Goal: Transaction & Acquisition: Obtain resource

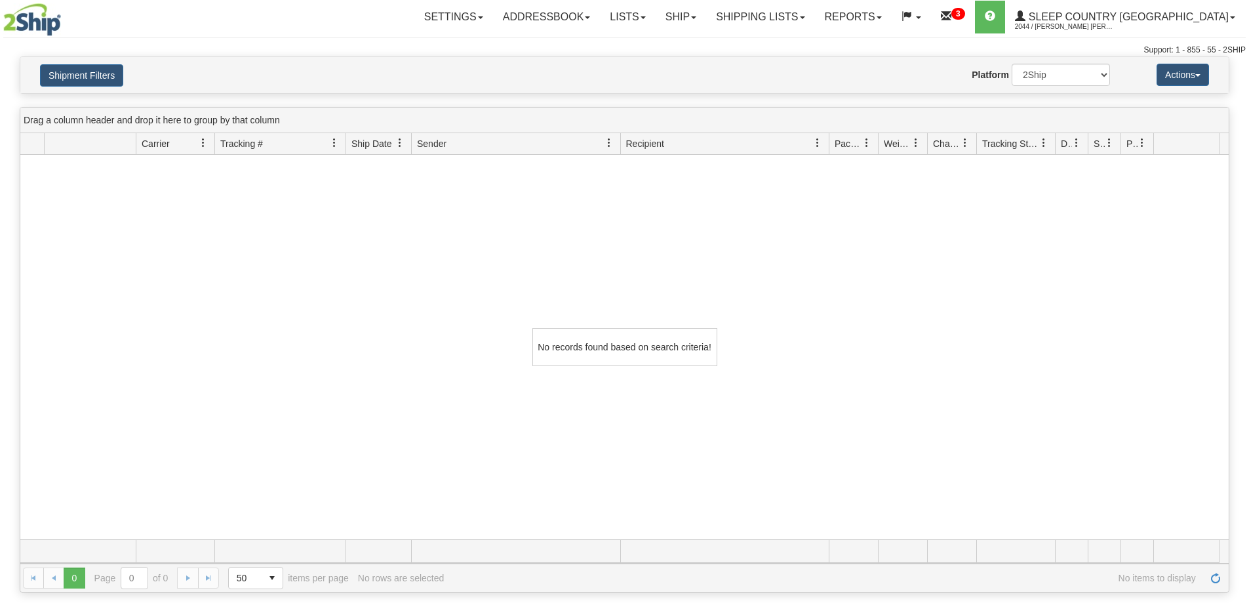
click at [71, 69] on button "Shipment Filters" at bounding box center [81, 75] width 83 height 22
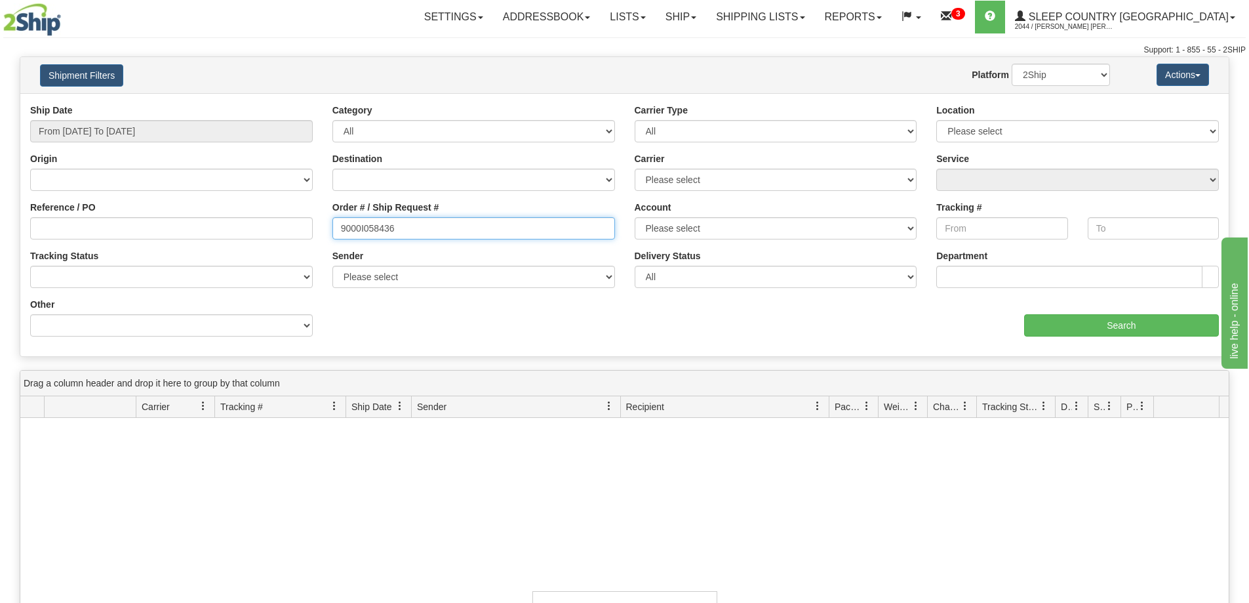
drag, startPoint x: 484, startPoint y: 229, endPoint x: 230, endPoint y: 217, distance: 254.7
click at [230, 104] on div "Reference / PO Order # / Ship Request # 9000I058436 Account Please select Canad…" at bounding box center [624, 104] width 1209 height 0
paste input "488"
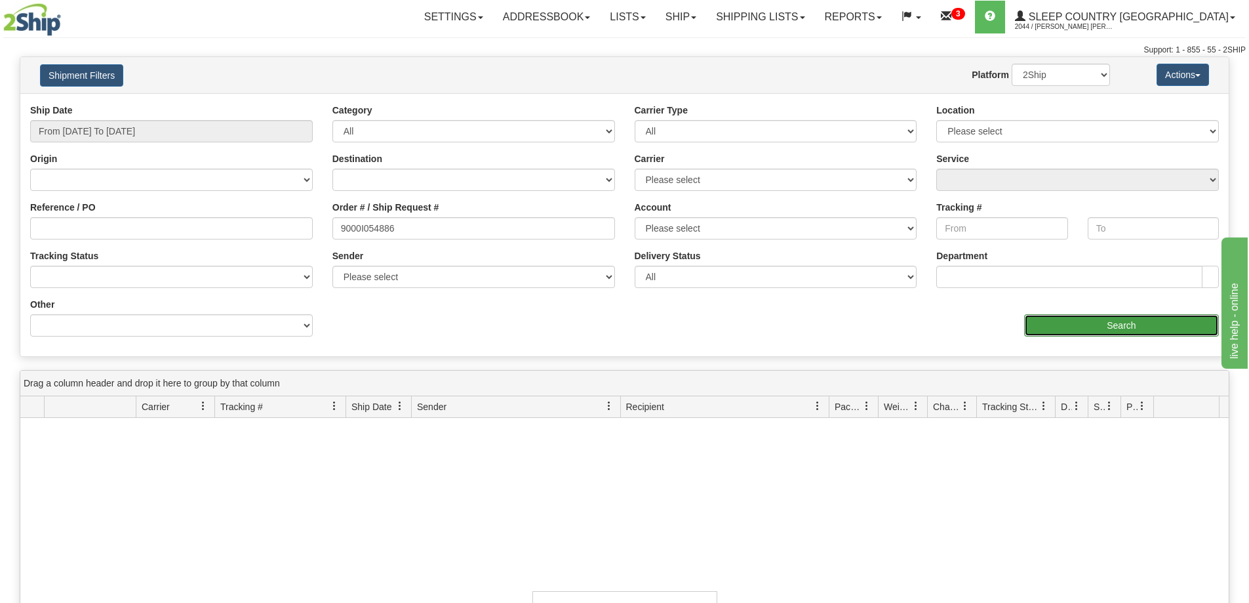
click at [1061, 327] on input "Search" at bounding box center [1121, 325] width 195 height 22
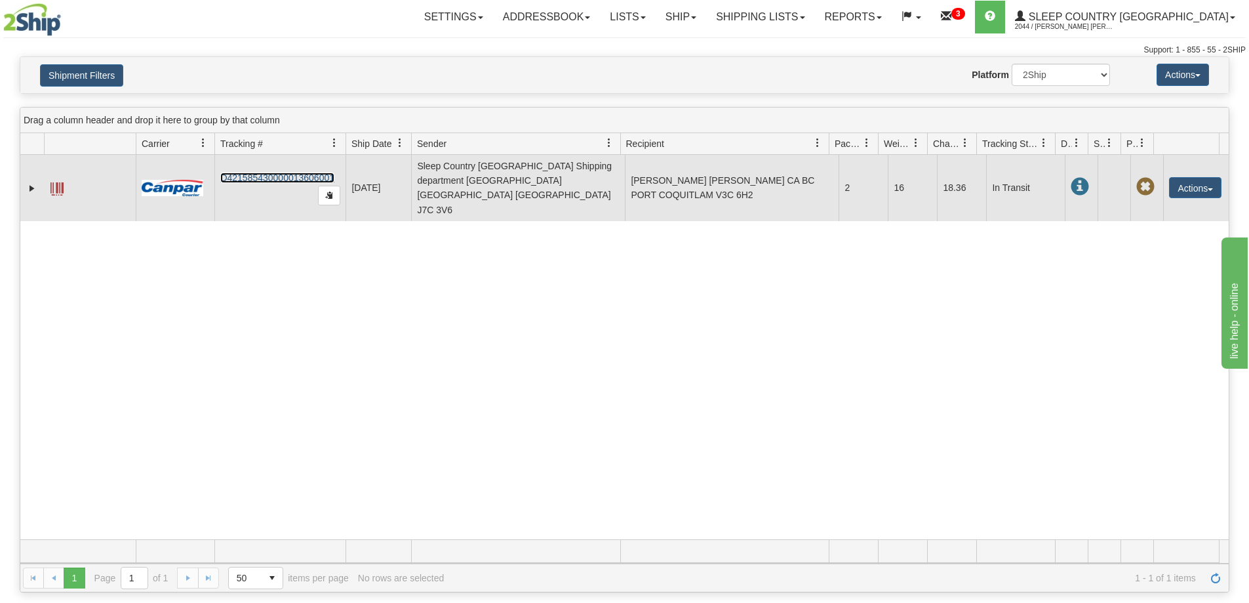
click at [285, 172] on link "D421585430000013606001" at bounding box center [277, 177] width 114 height 10
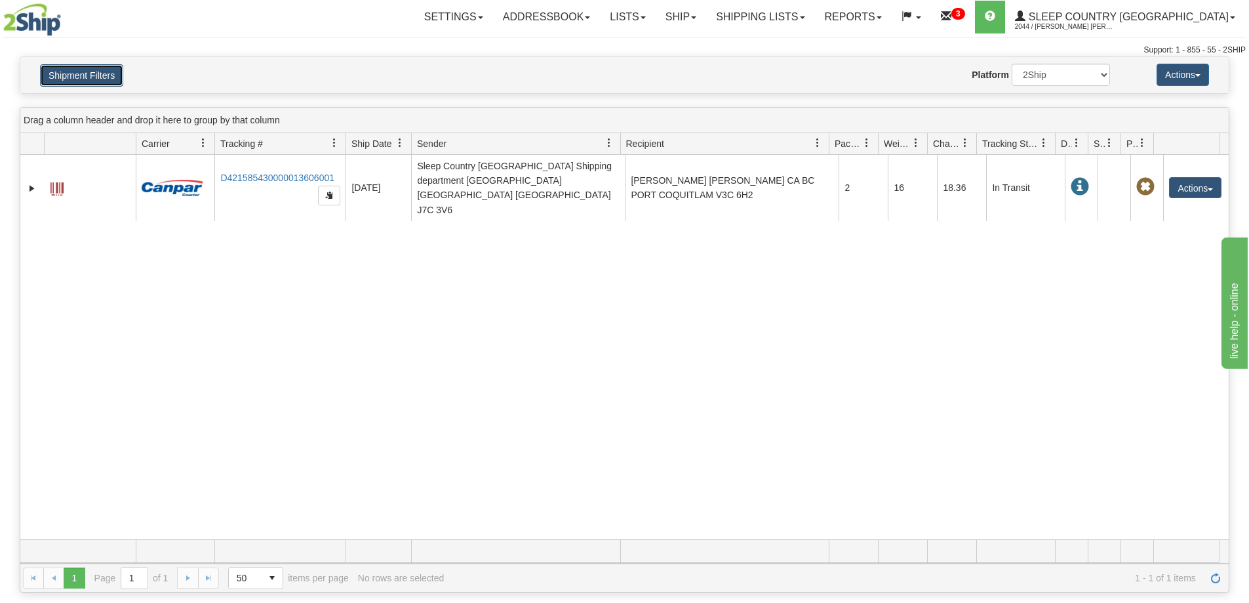
click at [82, 71] on button "Shipment Filters" at bounding box center [81, 75] width 83 height 22
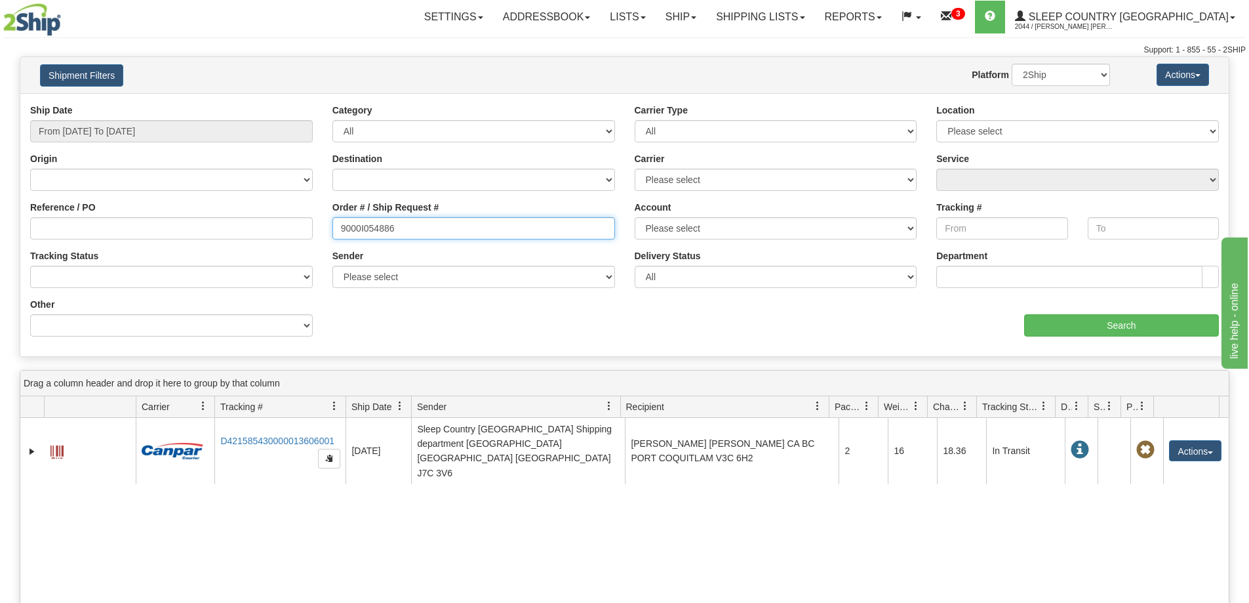
drag, startPoint x: 397, startPoint y: 226, endPoint x: 289, endPoint y: 215, distance: 108.7
click at [287, 104] on div "Reference / PO Order # / Ship Request # 9000I054886 Account Please select Canad…" at bounding box center [624, 104] width 1209 height 0
paste input "23989"
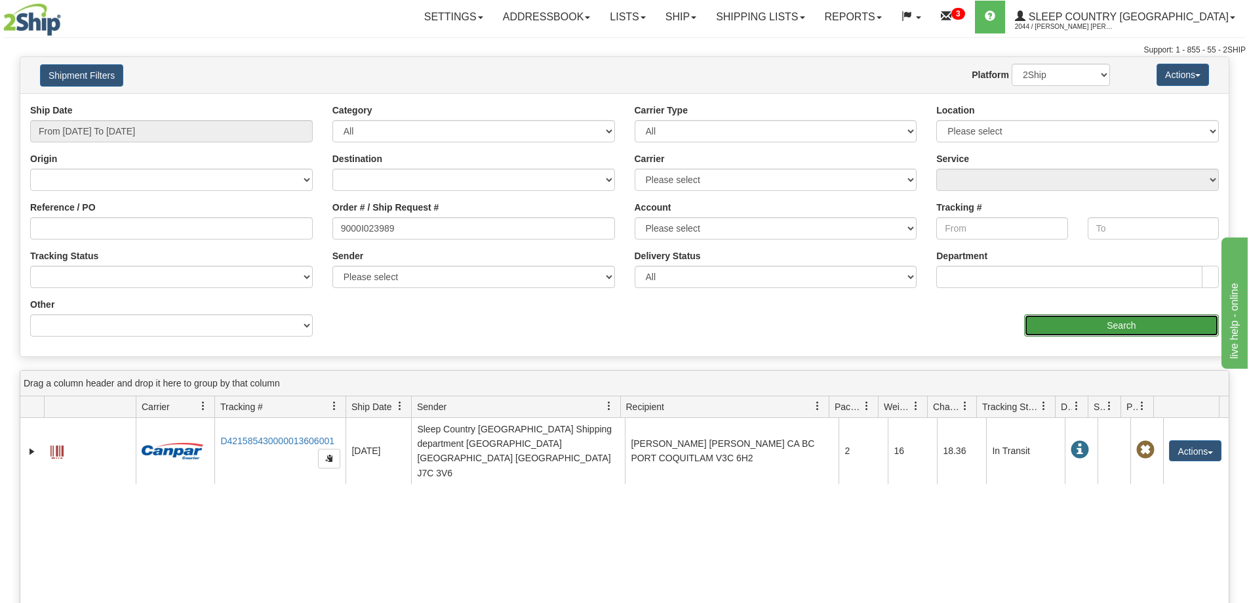
click at [1053, 329] on input "Search" at bounding box center [1121, 325] width 195 height 22
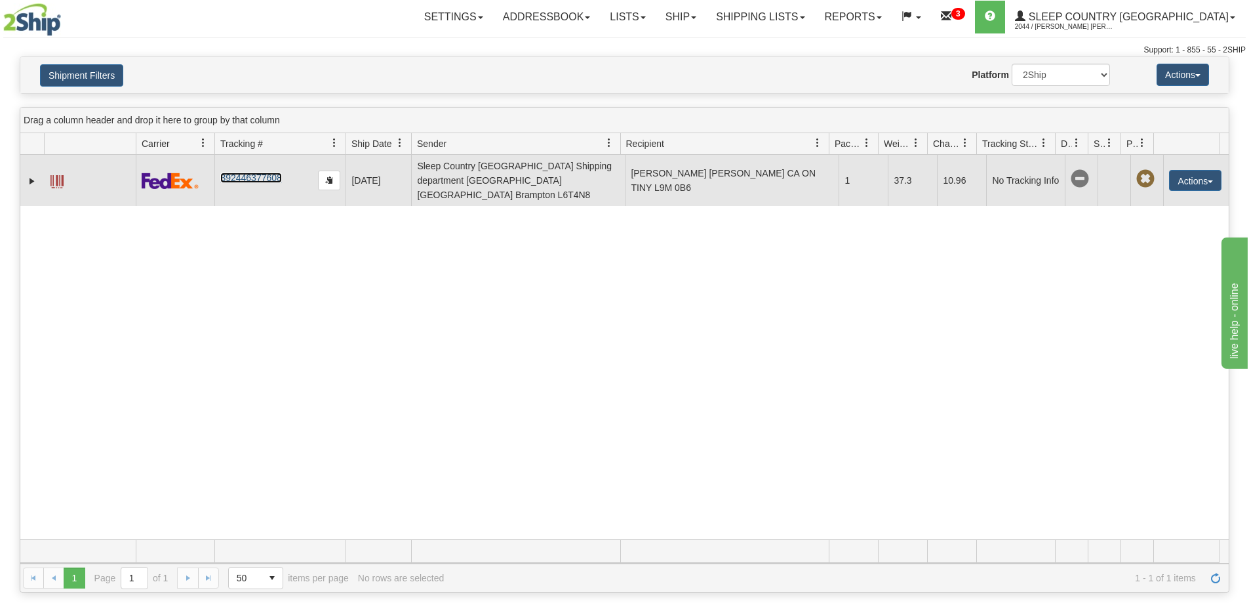
click at [254, 172] on link "392446377608" at bounding box center [250, 177] width 61 height 10
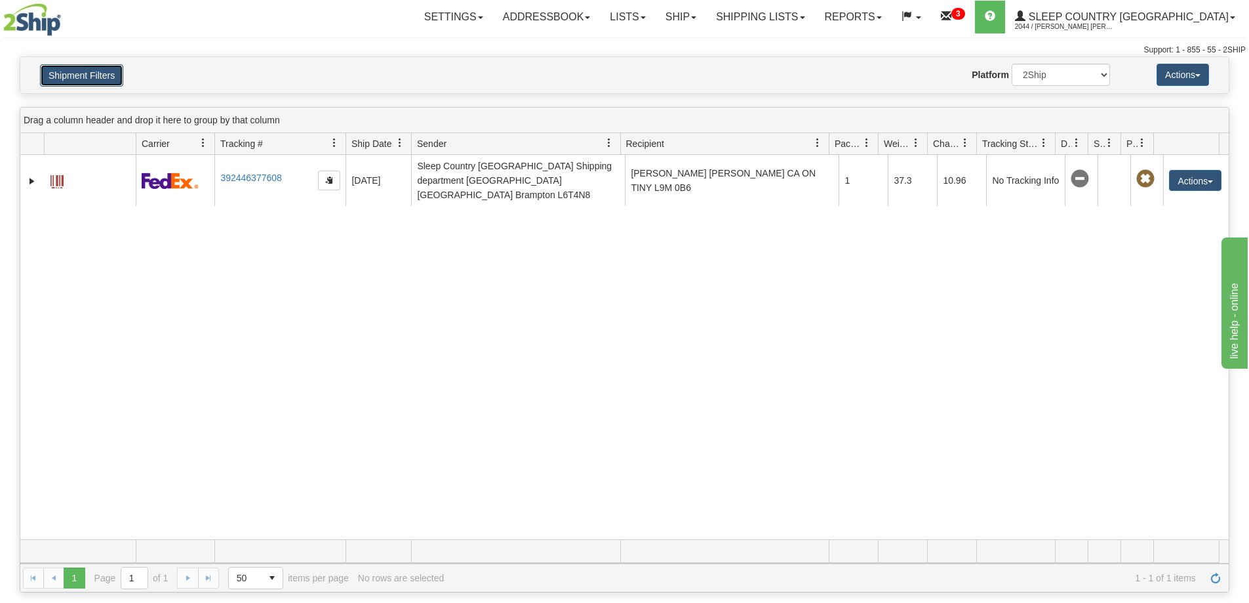
click at [71, 76] on button "Shipment Filters" at bounding box center [81, 75] width 83 height 22
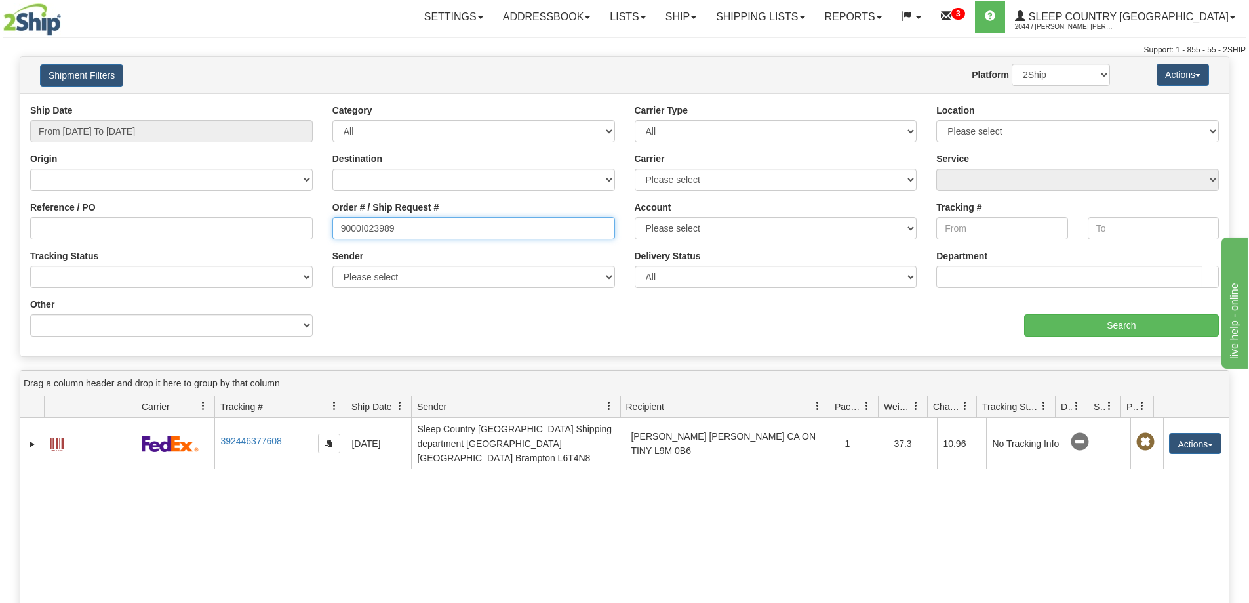
drag, startPoint x: 403, startPoint y: 225, endPoint x: 241, endPoint y: 224, distance: 162.6
click at [241, 104] on div "Reference / PO Order # / Ship Request # 9000I023989 Account Please select Canad…" at bounding box center [624, 104] width 1209 height 0
paste input "54827"
type input "9000I054827"
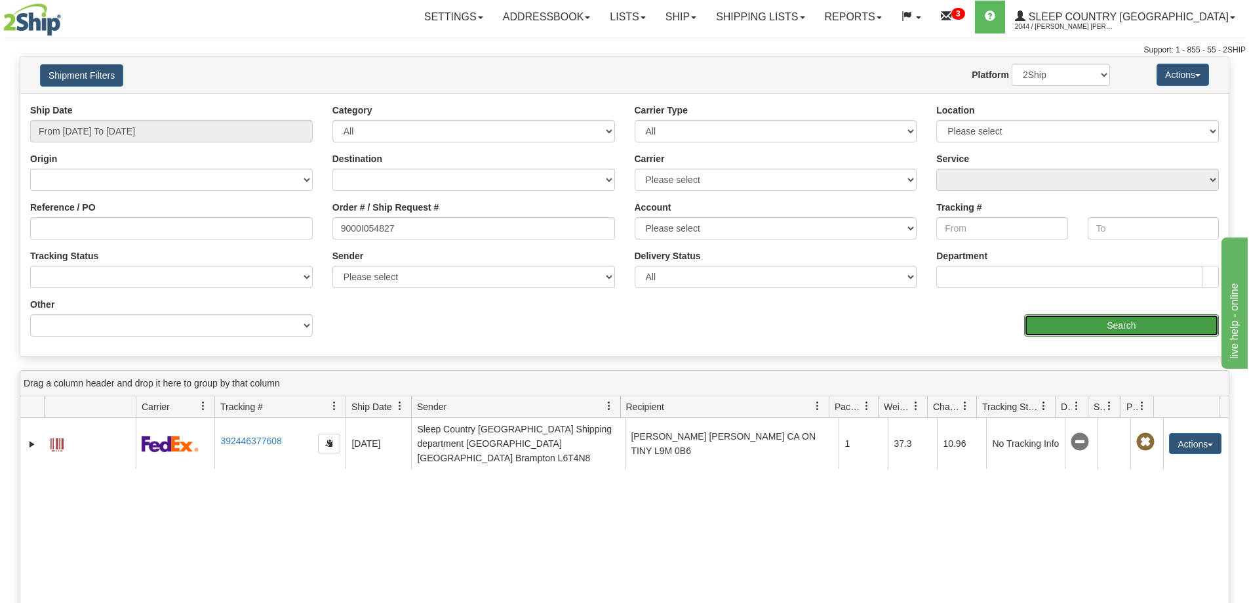
click at [1127, 323] on input "Search" at bounding box center [1121, 325] width 195 height 22
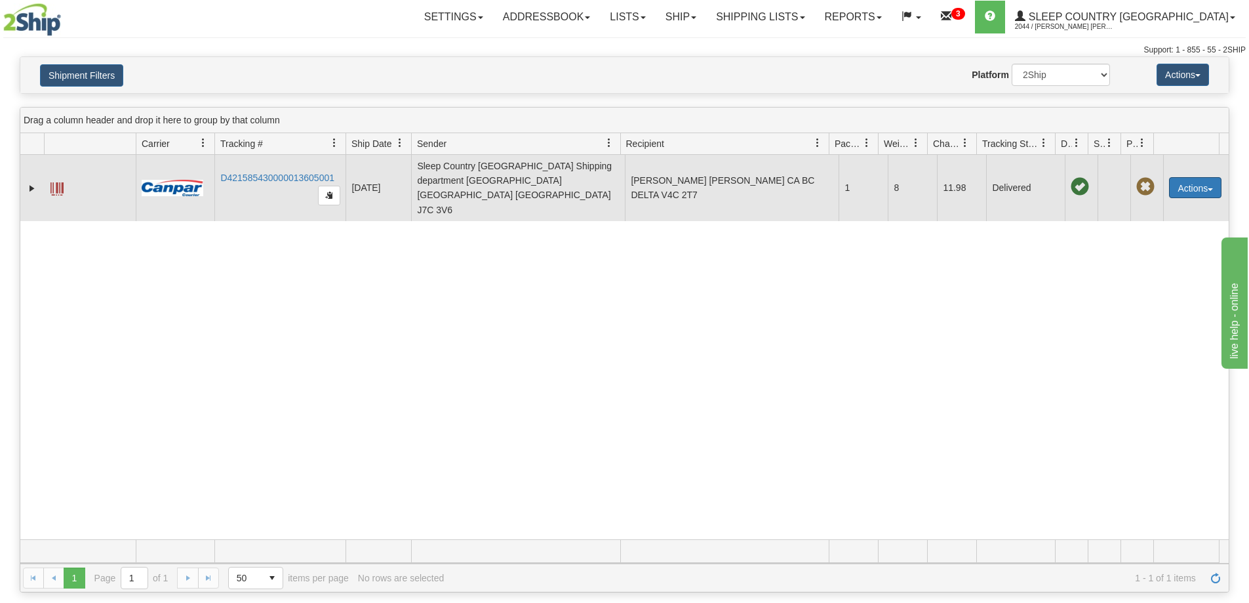
click at [1196, 178] on button "Actions" at bounding box center [1195, 187] width 52 height 21
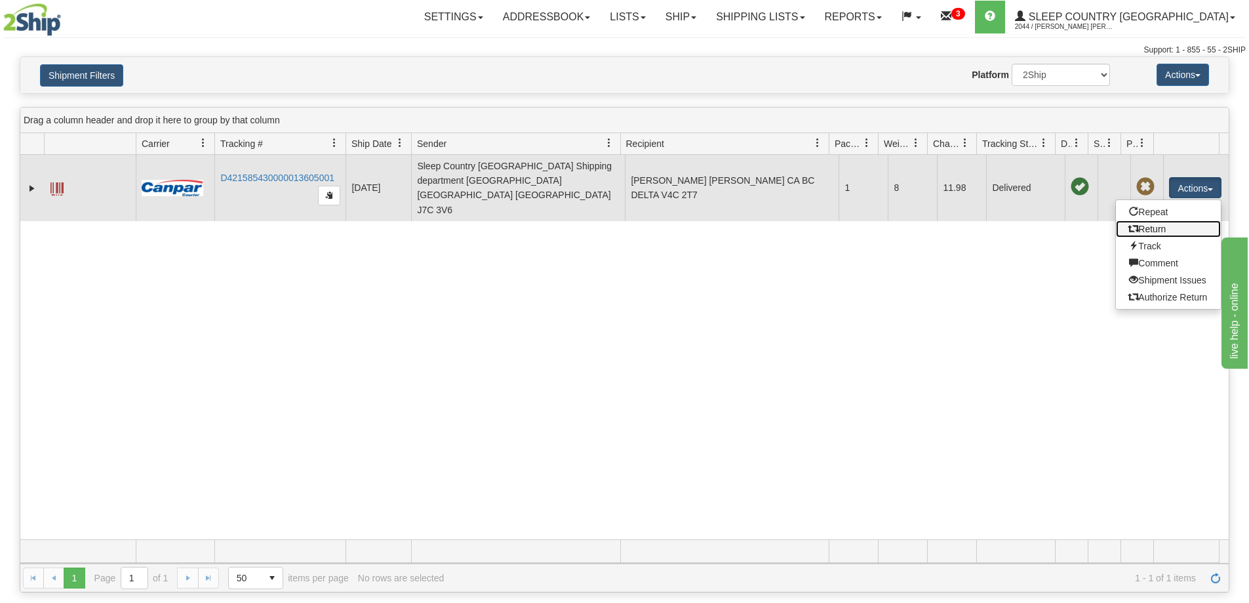
click at [1152, 220] on link "Return" at bounding box center [1168, 228] width 105 height 17
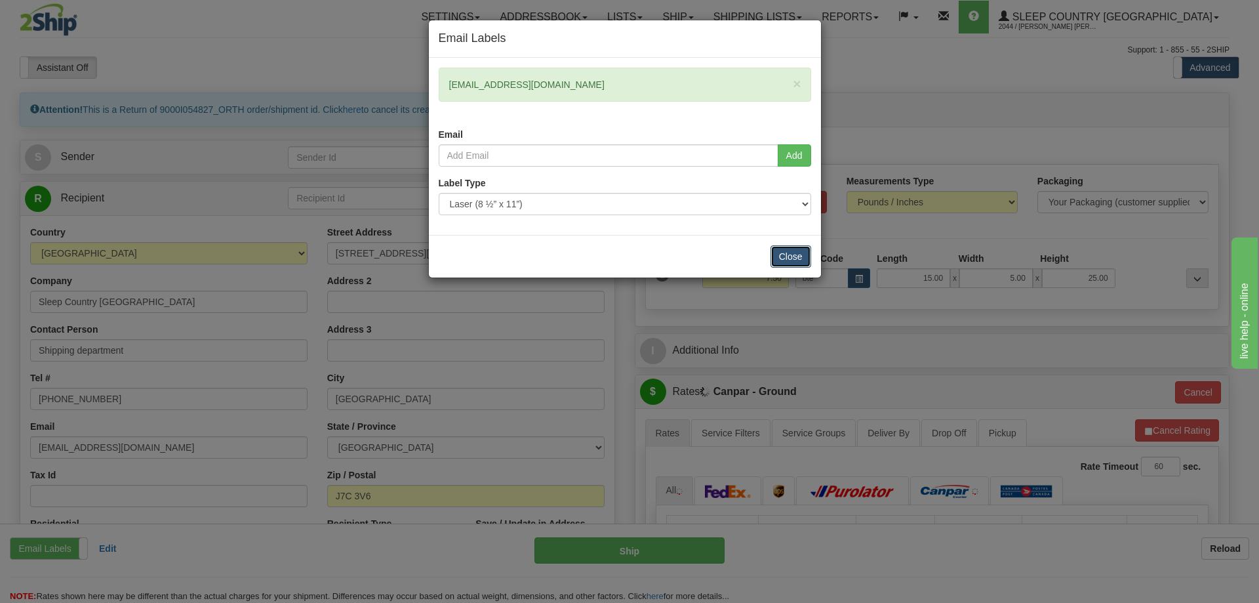
click at [794, 253] on button "Close" at bounding box center [791, 256] width 41 height 22
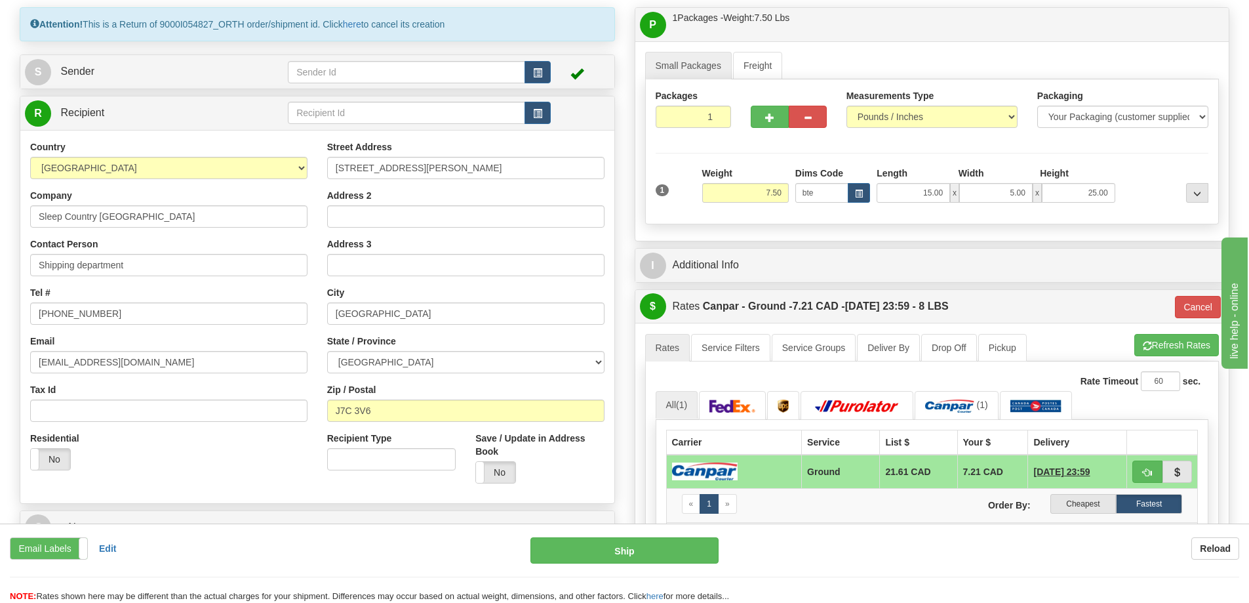
scroll to position [66, 0]
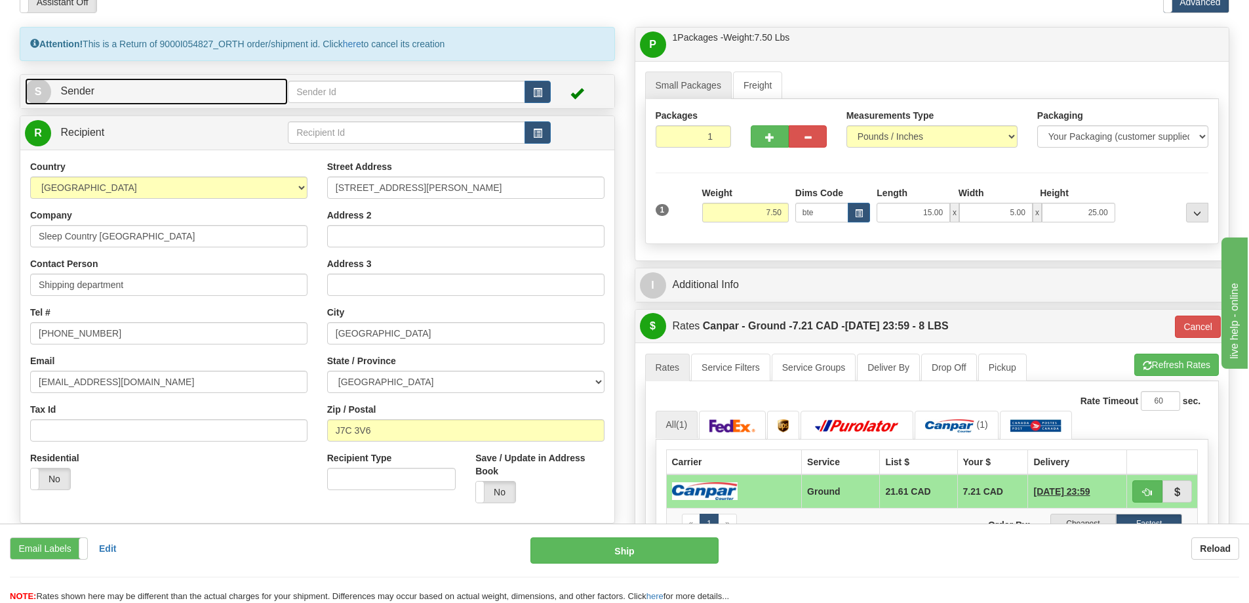
click at [93, 89] on span "Sender" at bounding box center [77, 90] width 34 height 11
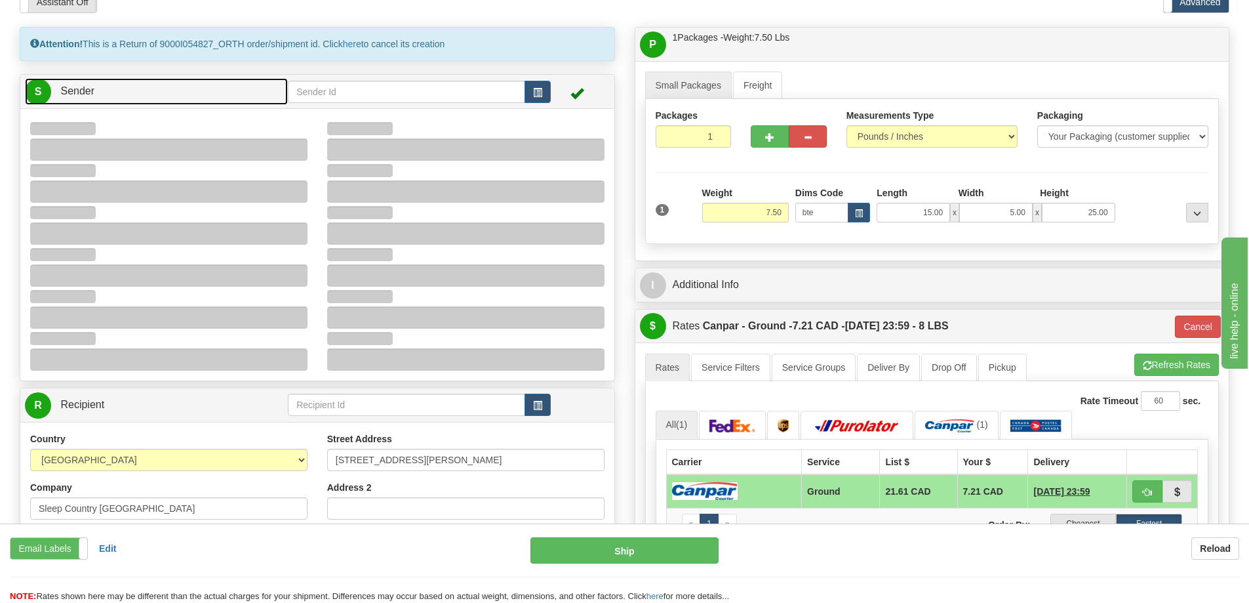
type input "10:21"
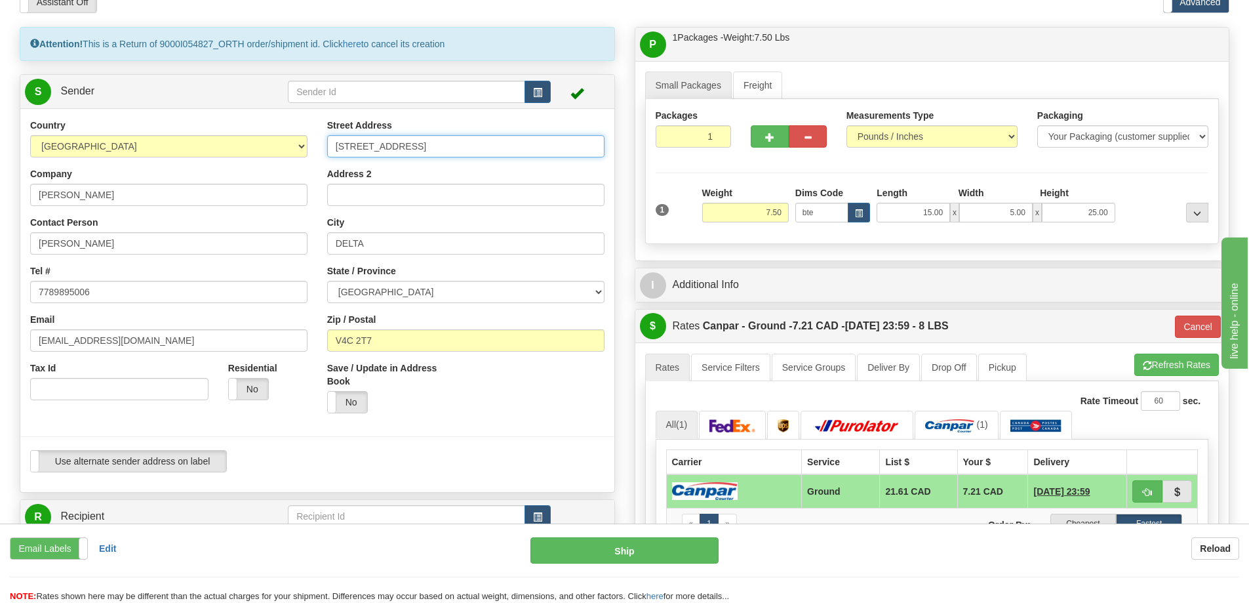
drag, startPoint x: 446, startPoint y: 154, endPoint x: 285, endPoint y: 144, distance: 161.6
click at [285, 144] on div "Country AFGHANISTAN ALAND ISLANDS ALBANIA ALGERIA AMERICAN SAMOA ANDORRA ANGOLA…" at bounding box center [317, 300] width 594 height 363
type input "11 DUFFERIN PL SE"
drag, startPoint x: 383, startPoint y: 247, endPoint x: 306, endPoint y: 243, distance: 77.5
click at [306, 243] on div "Country AFGHANISTAN ALAND ISLANDS ALBANIA ALGERIA AMERICAN SAMOA ANDORRA ANGOLA…" at bounding box center [317, 300] width 594 height 363
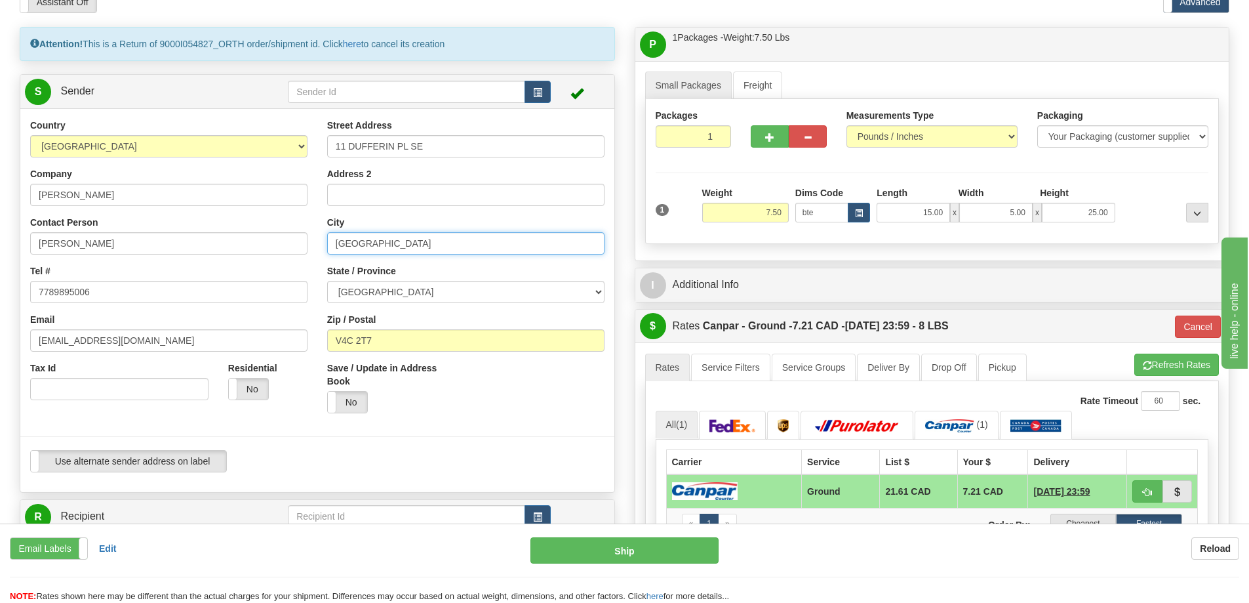
type input "CALGARY"
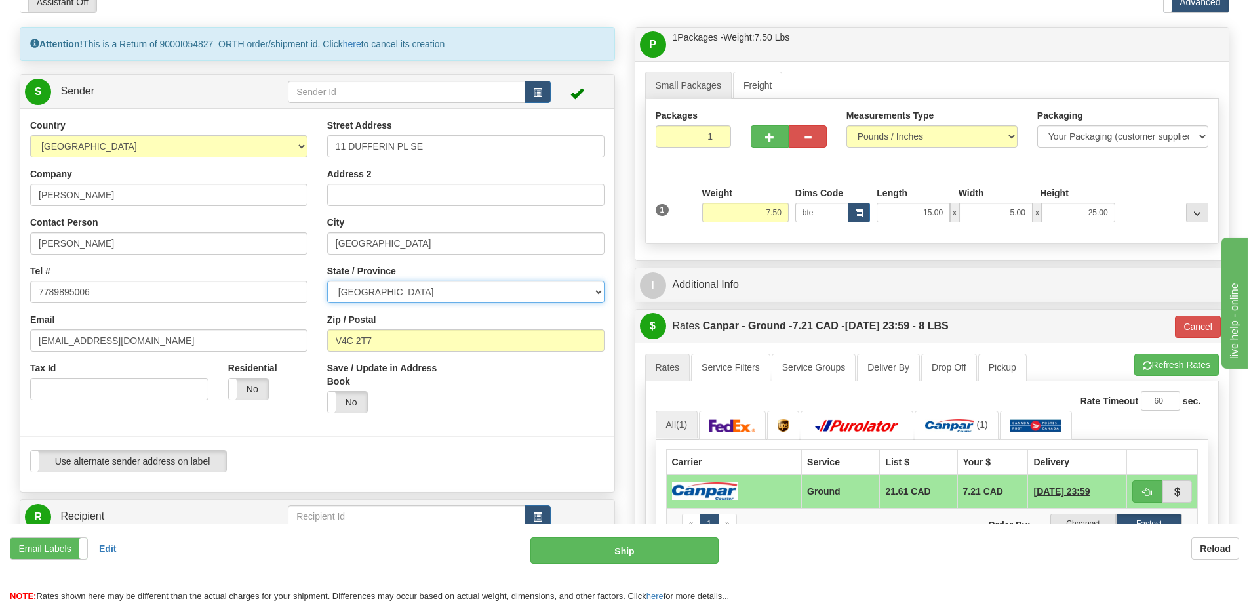
click at [401, 290] on select "ALBERTA BRITISH COLUMBIA MANITOBA NEW BRUNSWICK NEWFOUNDLAND NOVA SCOTIA NUNAVU…" at bounding box center [465, 292] width 277 height 22
select select "AB"
click at [327, 281] on select "ALBERTA BRITISH COLUMBIA MANITOBA NEW BRUNSWICK NEWFOUNDLAND NOVA SCOTIA NUNAVU…" at bounding box center [465, 292] width 277 height 22
drag, startPoint x: 368, startPoint y: 342, endPoint x: 329, endPoint y: 339, distance: 38.8
click at [329, 339] on input "V4C 2T7" at bounding box center [465, 340] width 277 height 22
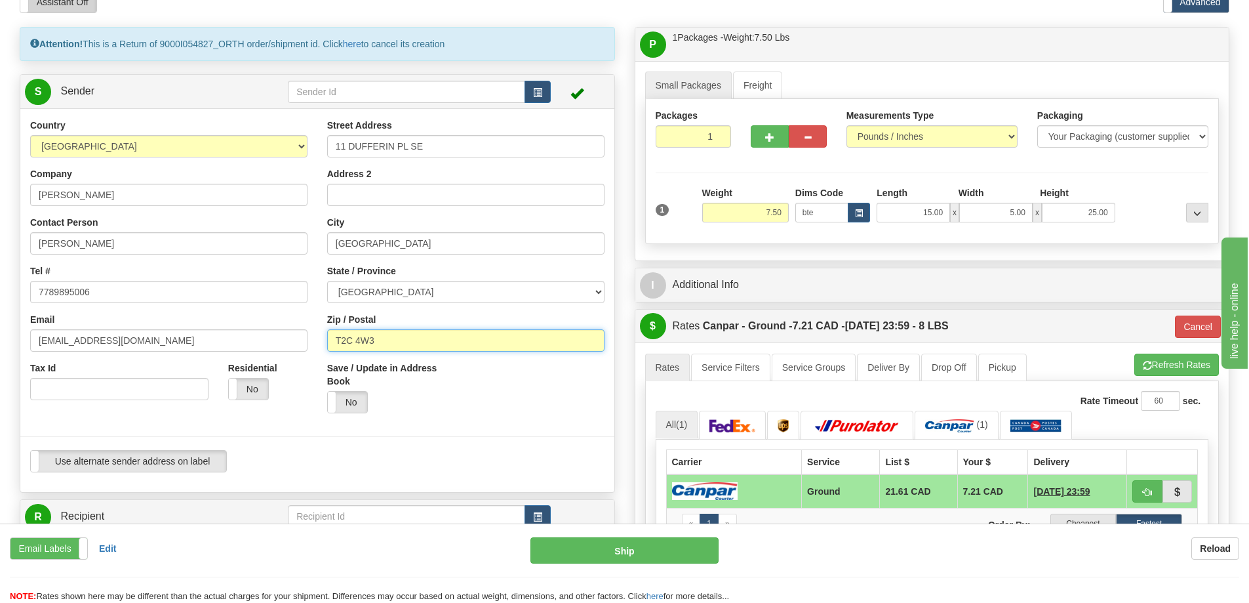
type input "T2C 4W3"
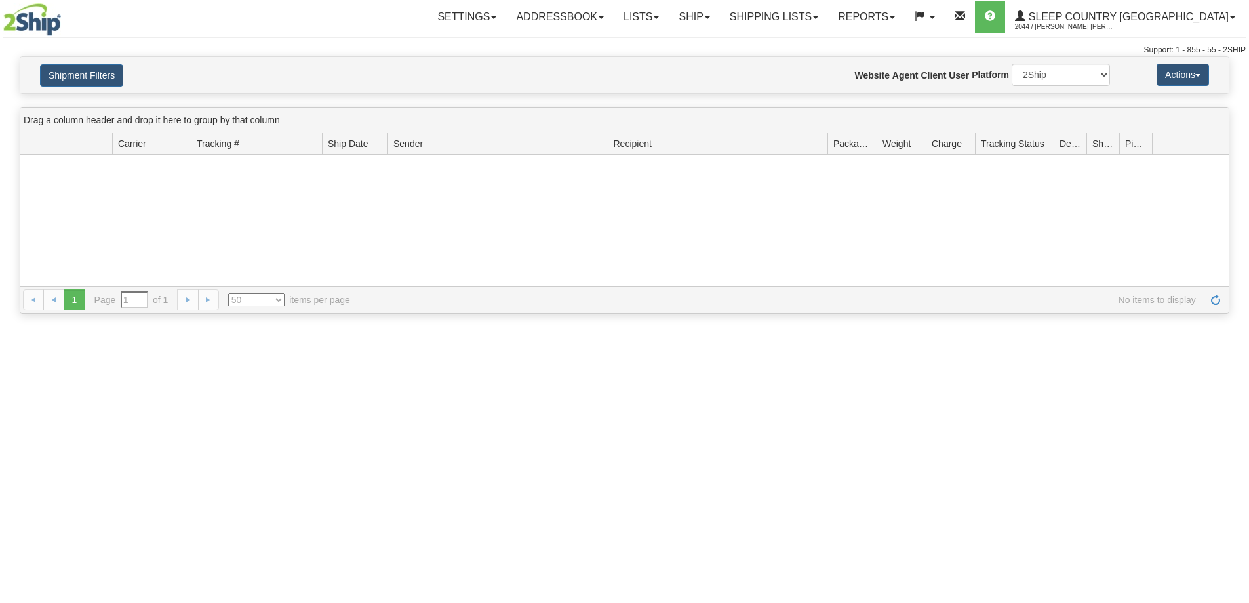
select select "50"
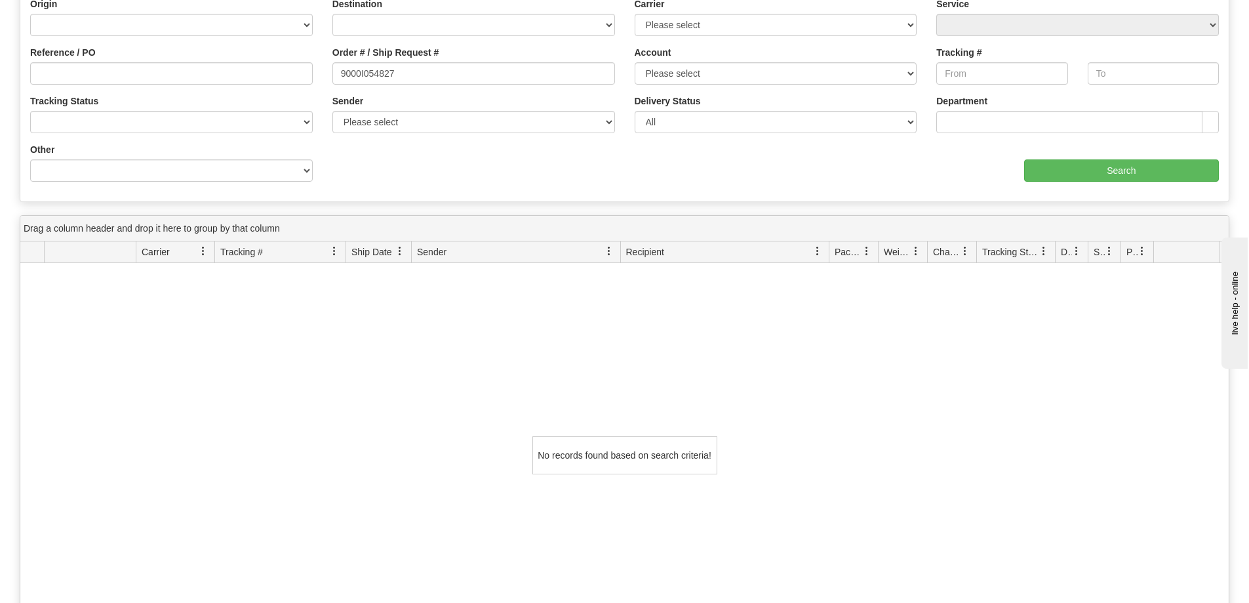
scroll to position [66, 0]
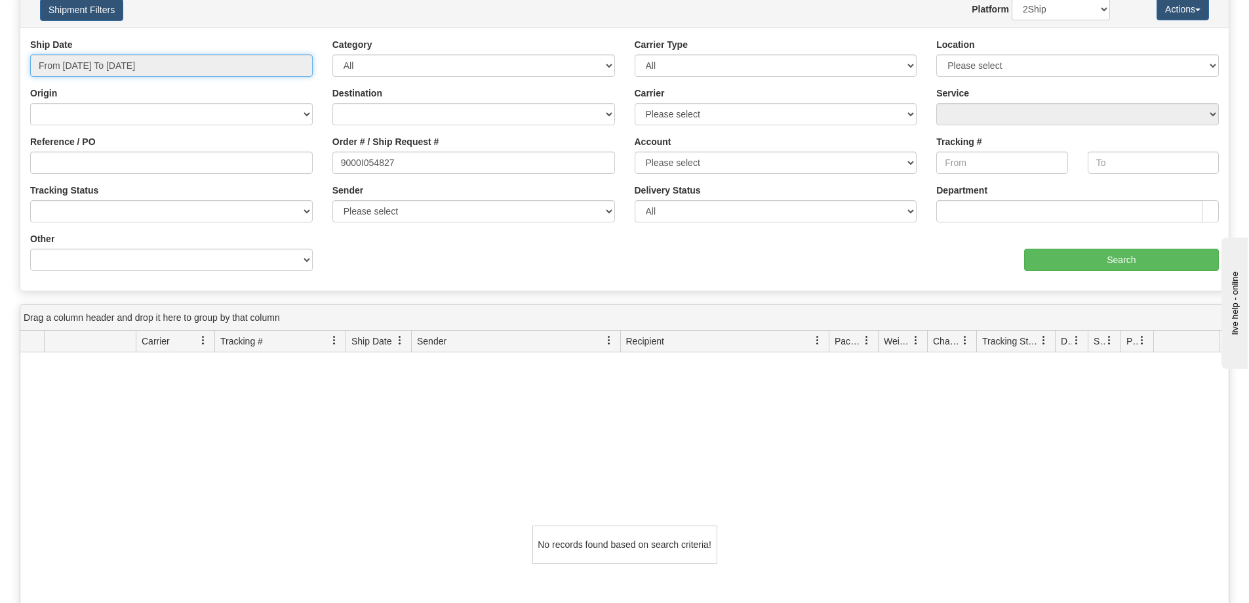
click at [165, 63] on input "From 09/08/2025 To 09/09/2025" at bounding box center [171, 65] width 283 height 22
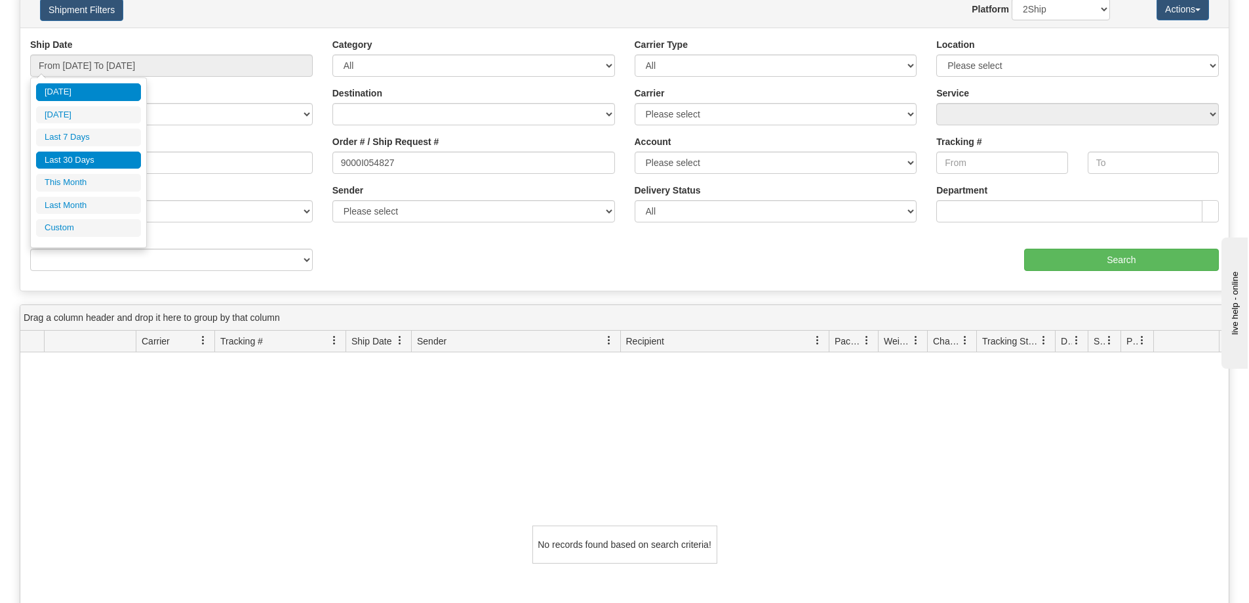
click at [86, 158] on li "Last 30 Days" at bounding box center [88, 160] width 105 height 18
type input "From 08/11/2025 To 09/09/2025"
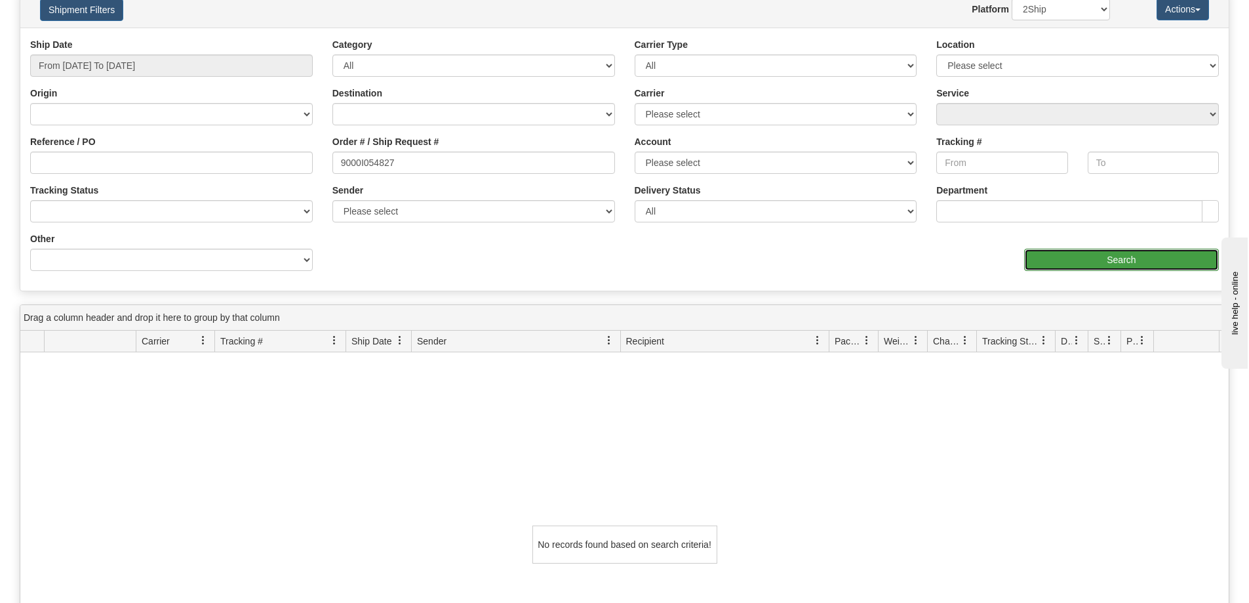
click at [1077, 260] on input "Search" at bounding box center [1121, 260] width 195 height 22
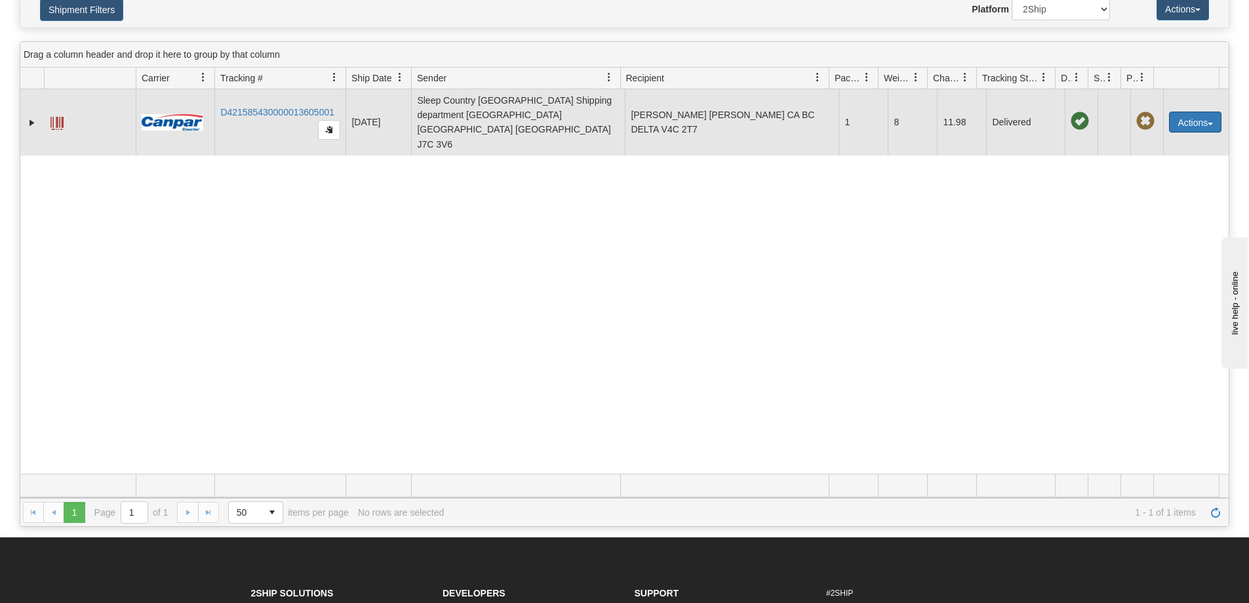
click at [1176, 115] on button "Actions" at bounding box center [1195, 121] width 52 height 21
click at [1157, 155] on link "Return" at bounding box center [1168, 163] width 105 height 17
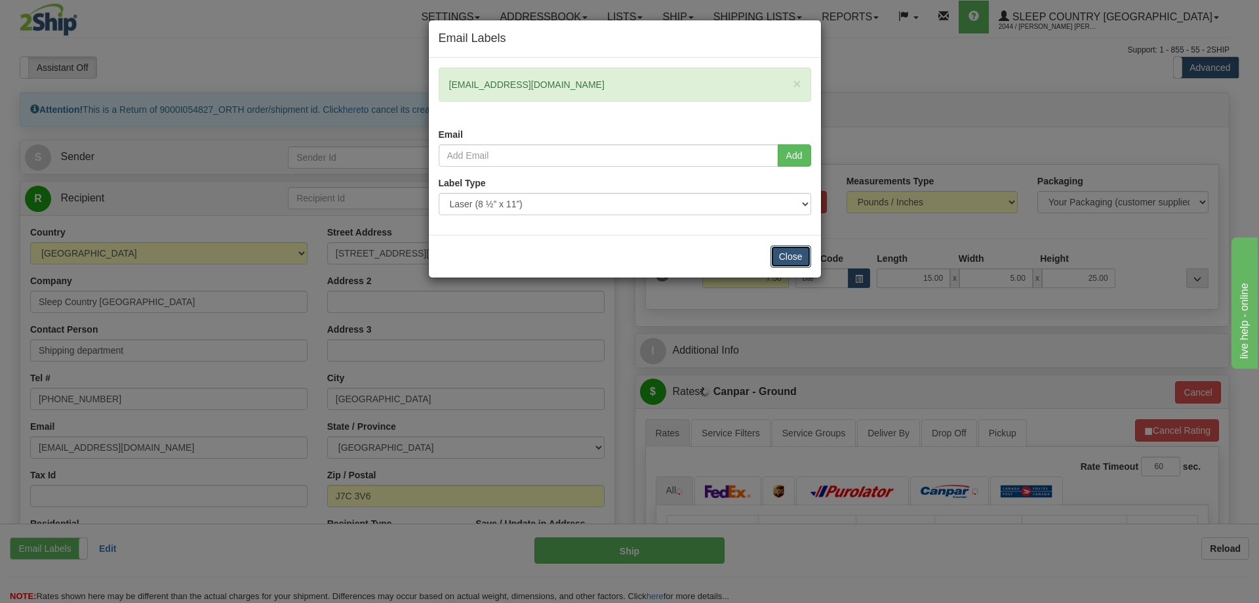
click at [780, 254] on button "Close" at bounding box center [791, 256] width 41 height 22
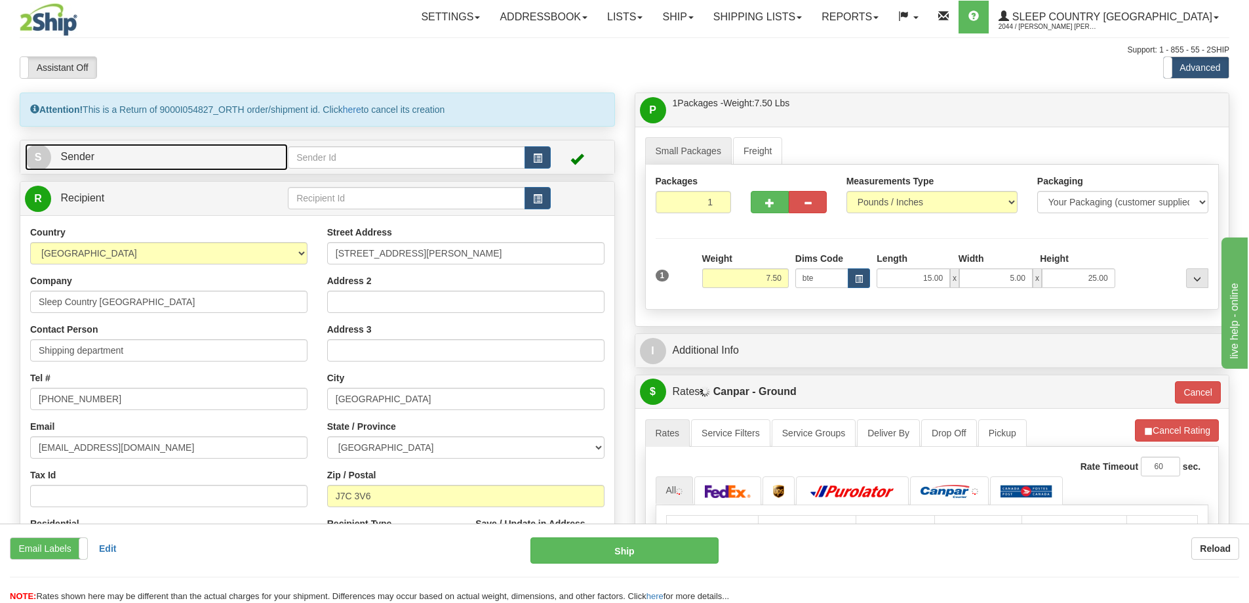
click at [202, 160] on link "S Sender" at bounding box center [156, 157] width 263 height 27
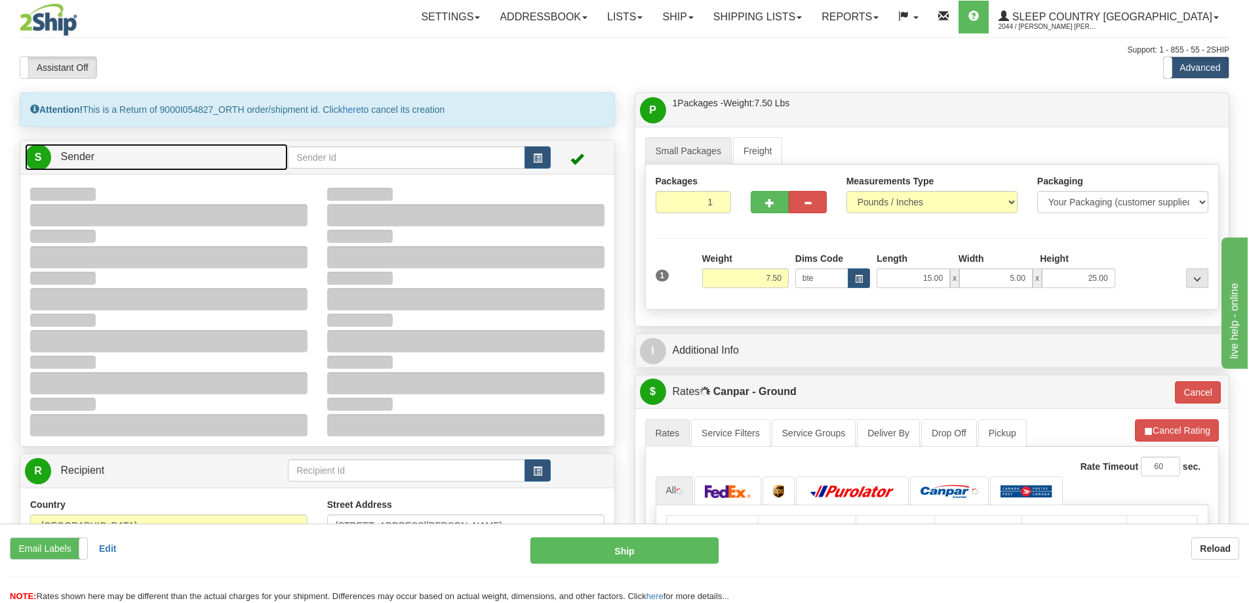
type input "10:23"
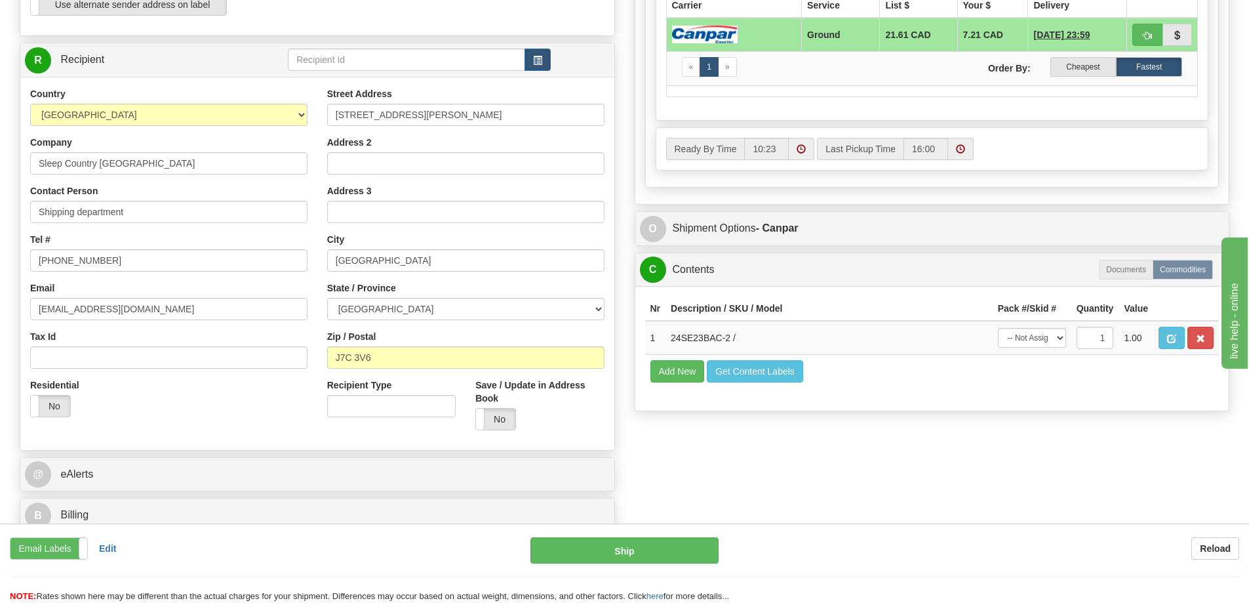
scroll to position [525, 0]
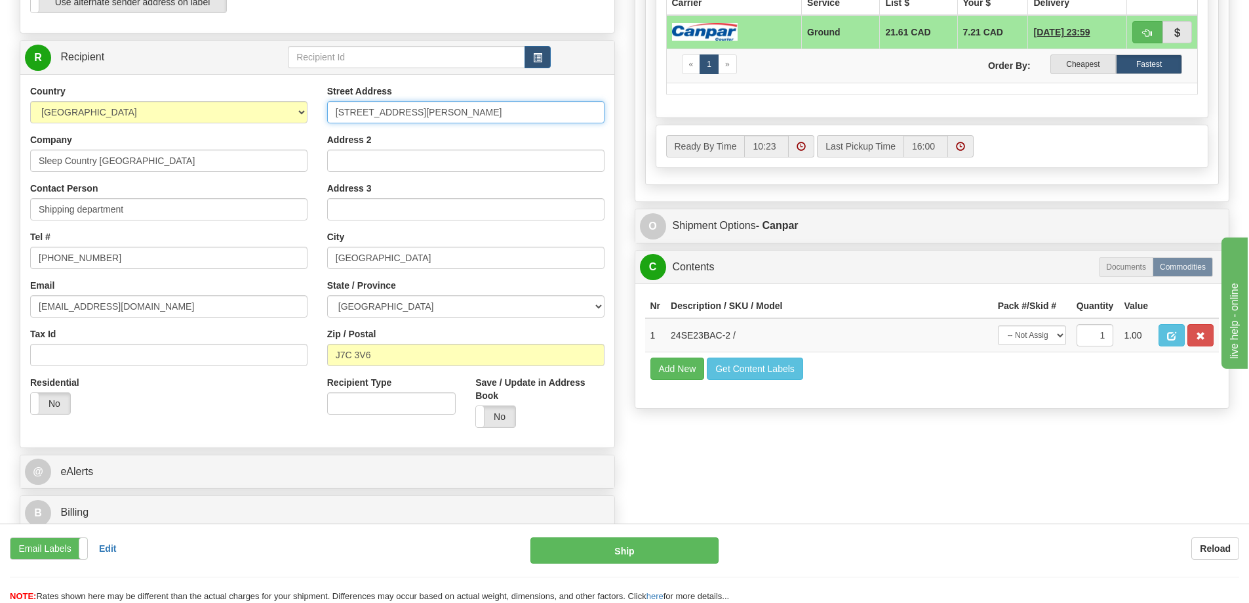
drag, startPoint x: 494, startPoint y: 110, endPoint x: 251, endPoint y: 125, distance: 243.8
click at [302, 110] on div "Country AFGHANISTAN ALAND ISLANDS ALBANIA ALGERIA AMERICAN SAMOA ANDORRA ANGOLA…" at bounding box center [317, 261] width 594 height 353
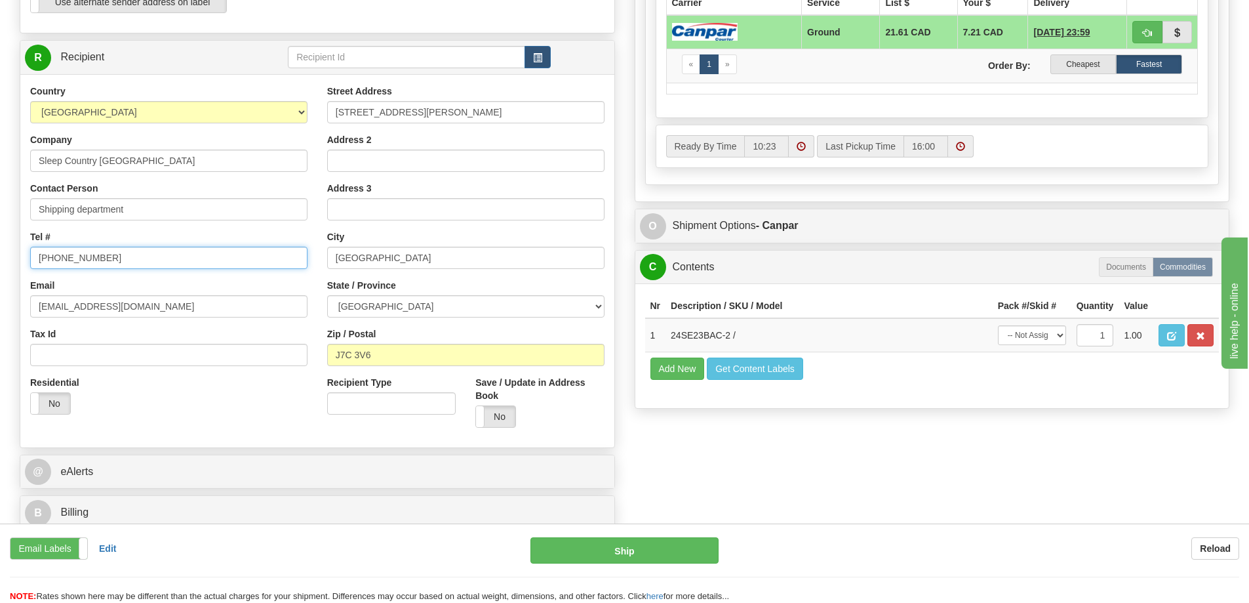
drag, startPoint x: 111, startPoint y: 254, endPoint x: -57, endPoint y: 256, distance: 167.9
type input "1-888-753-3788"
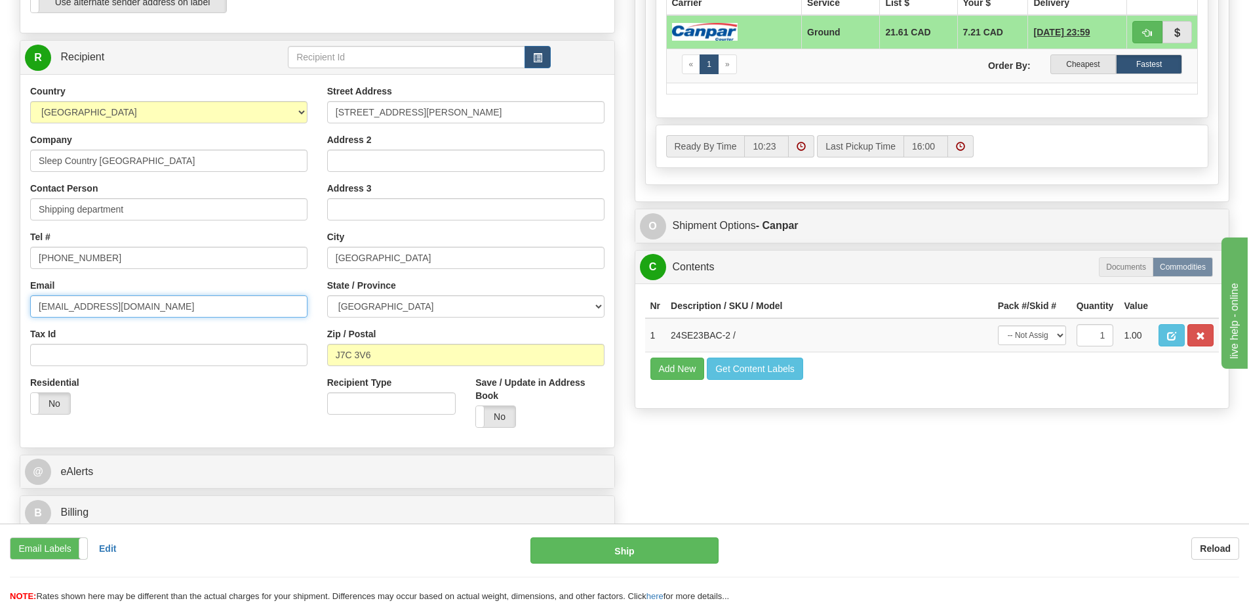
click at [132, 306] on input "shipping@orthex.ca" at bounding box center [168, 306] width 277 height 22
drag, startPoint x: 146, startPoint y: 308, endPoint x: -39, endPoint y: 314, distance: 185.0
type input "CS@SUPPORT.SLEEPCOUNTRY.CA"
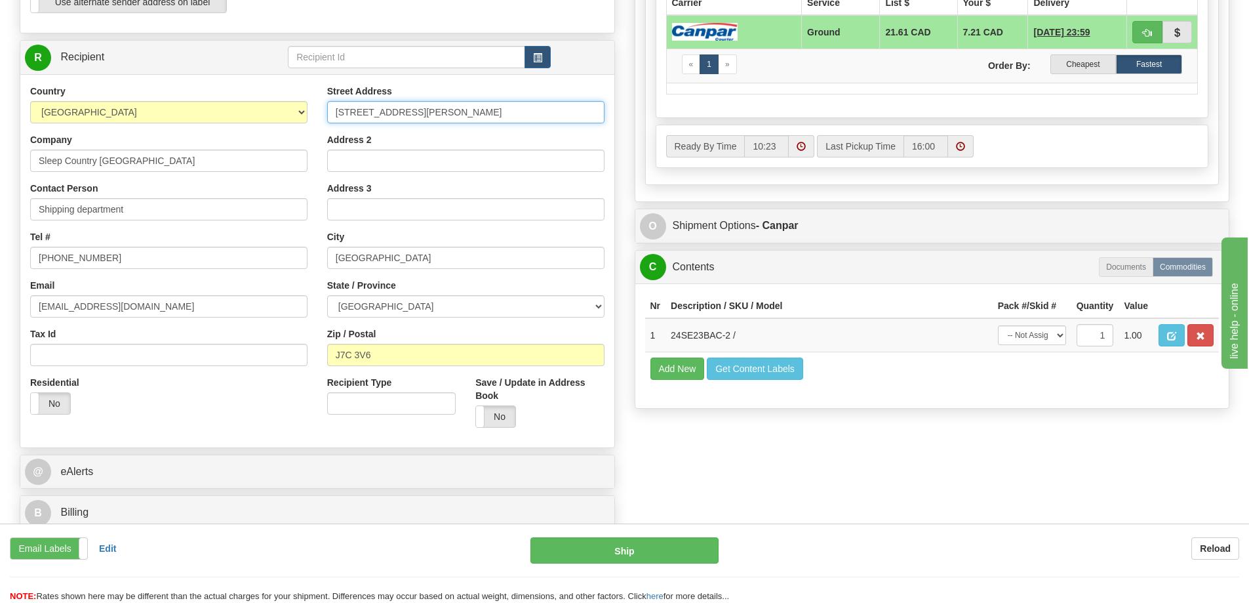
drag, startPoint x: 409, startPoint y: 119, endPoint x: 321, endPoint y: 121, distance: 88.6
click at [321, 121] on div "Street Address 106-1509 Boulevard Michèle-Bohec Address 2 Address 3 City Blainv…" at bounding box center [465, 261] width 297 height 353
type input "11 DUFFERIN PL SE"
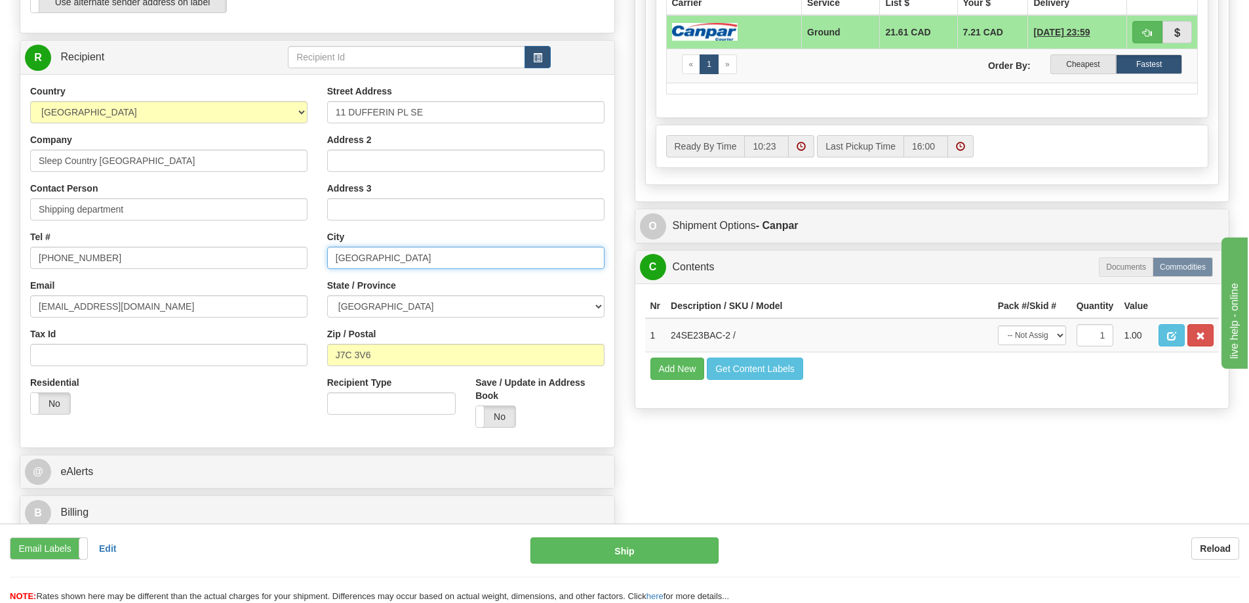
drag, startPoint x: 381, startPoint y: 254, endPoint x: 279, endPoint y: 245, distance: 102.7
click at [278, 246] on div "Country [GEOGRAPHIC_DATA] [GEOGRAPHIC_DATA] [GEOGRAPHIC_DATA] [GEOGRAPHIC_DATA]…" at bounding box center [317, 261] width 594 height 353
type input "[GEOGRAPHIC_DATA]"
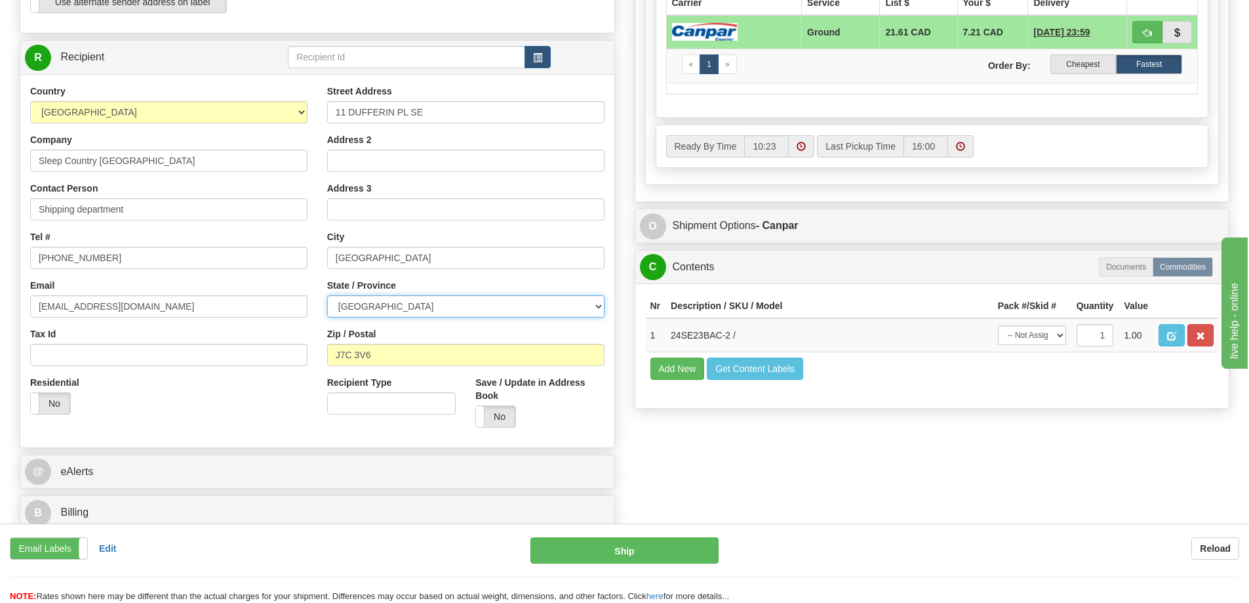
click at [353, 304] on select "[GEOGRAPHIC_DATA] [GEOGRAPHIC_DATA] [GEOGRAPHIC_DATA] [GEOGRAPHIC_DATA] [GEOGRA…" at bounding box center [465, 306] width 277 height 22
select select "AB"
click at [327, 295] on select "[GEOGRAPHIC_DATA] [GEOGRAPHIC_DATA] [GEOGRAPHIC_DATA] [GEOGRAPHIC_DATA] [GEOGRA…" at bounding box center [465, 306] width 277 height 22
drag, startPoint x: 390, startPoint y: 354, endPoint x: 279, endPoint y: 351, distance: 111.5
click at [279, 351] on div "Country [GEOGRAPHIC_DATA] [GEOGRAPHIC_DATA] [GEOGRAPHIC_DATA] [GEOGRAPHIC_DATA]…" at bounding box center [317, 261] width 594 height 353
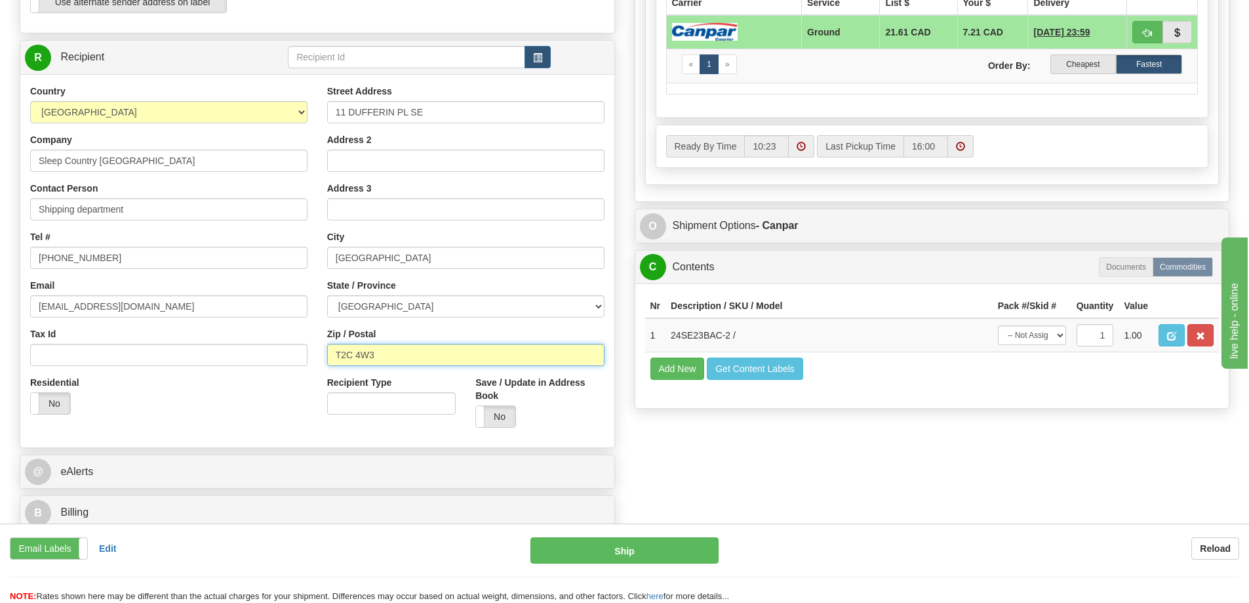
type input "T2C 4W3"
click at [241, 414] on div "Residential Yes No" at bounding box center [168, 400] width 297 height 49
type input "1"
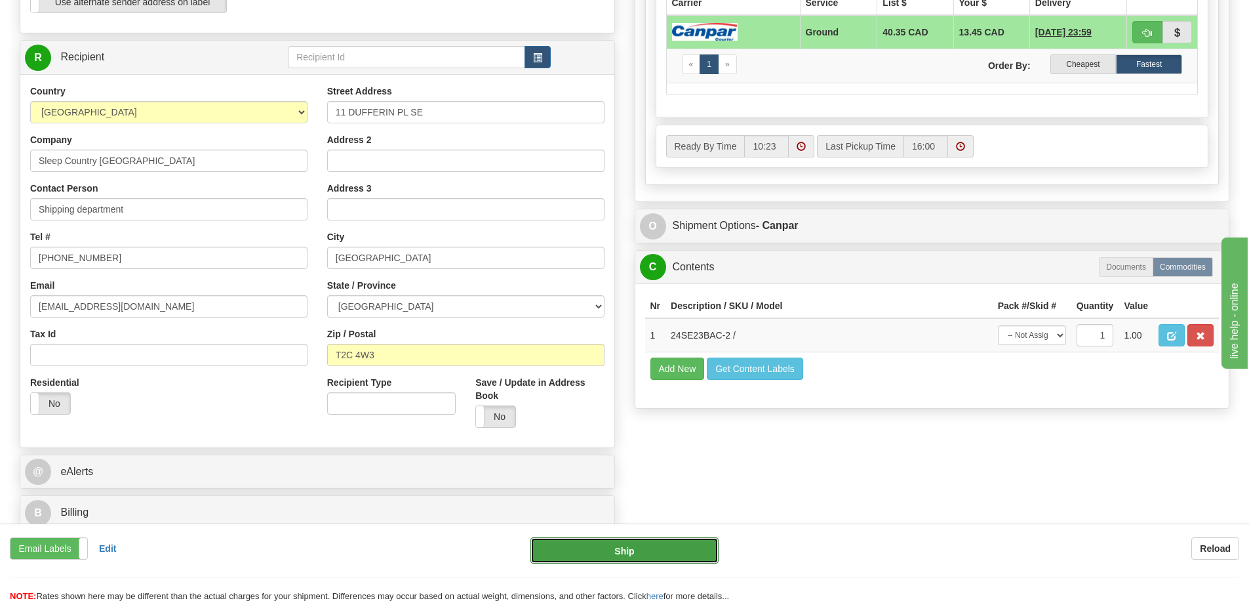
click at [653, 551] on button "Ship" at bounding box center [625, 550] width 188 height 26
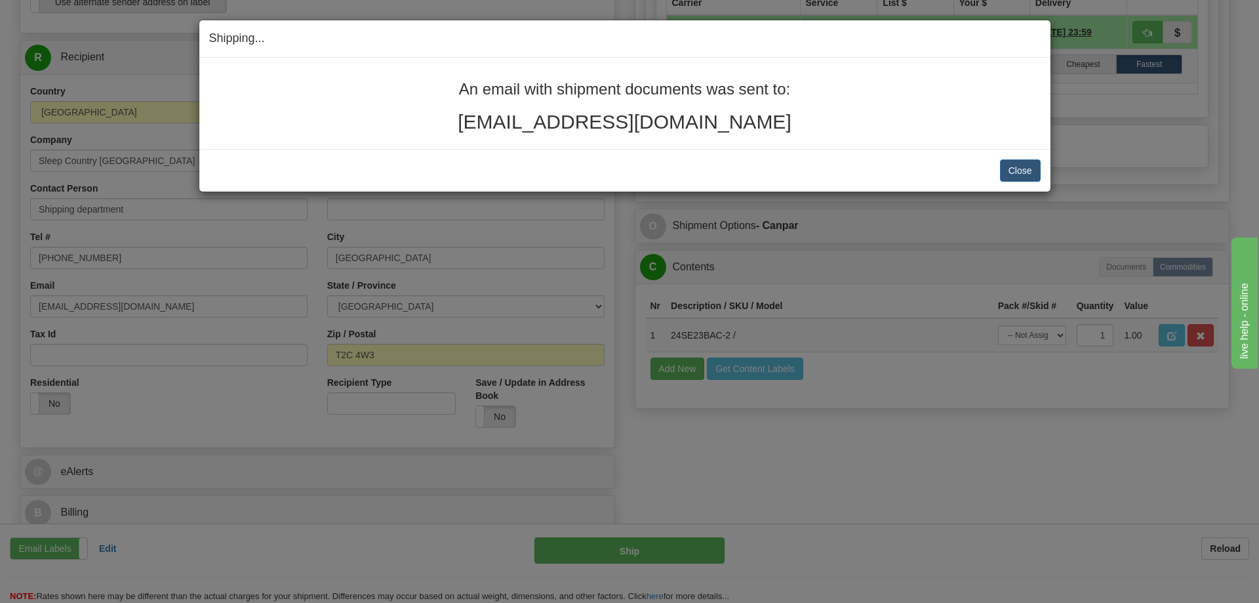
drag, startPoint x: 717, startPoint y: 119, endPoint x: 420, endPoint y: 85, distance: 299.0
click at [420, 85] on div "An email with shipment documents was sent to: reya_rana10@hotmail.com" at bounding box center [624, 103] width 851 height 91
copy div "An email with shipment documents was sent to: reya_rana10@hotmail.com"
drag, startPoint x: 1014, startPoint y: 169, endPoint x: 554, endPoint y: 10, distance: 486.3
click at [1012, 169] on button "Close" at bounding box center [1020, 170] width 41 height 22
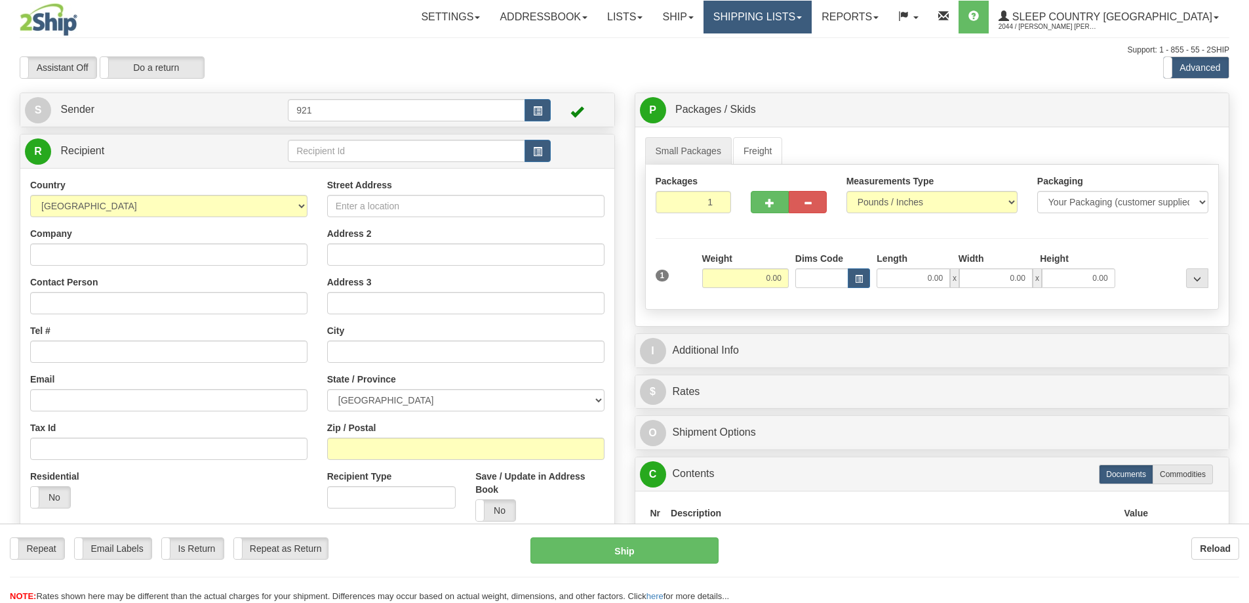
click at [837, 12] on div "Toggle navigation Settings Shipping Preferences Fields Preferences New" at bounding box center [624, 348] width 1249 height 697
click at [812, 20] on link "Shipping lists" at bounding box center [758, 17] width 108 height 33
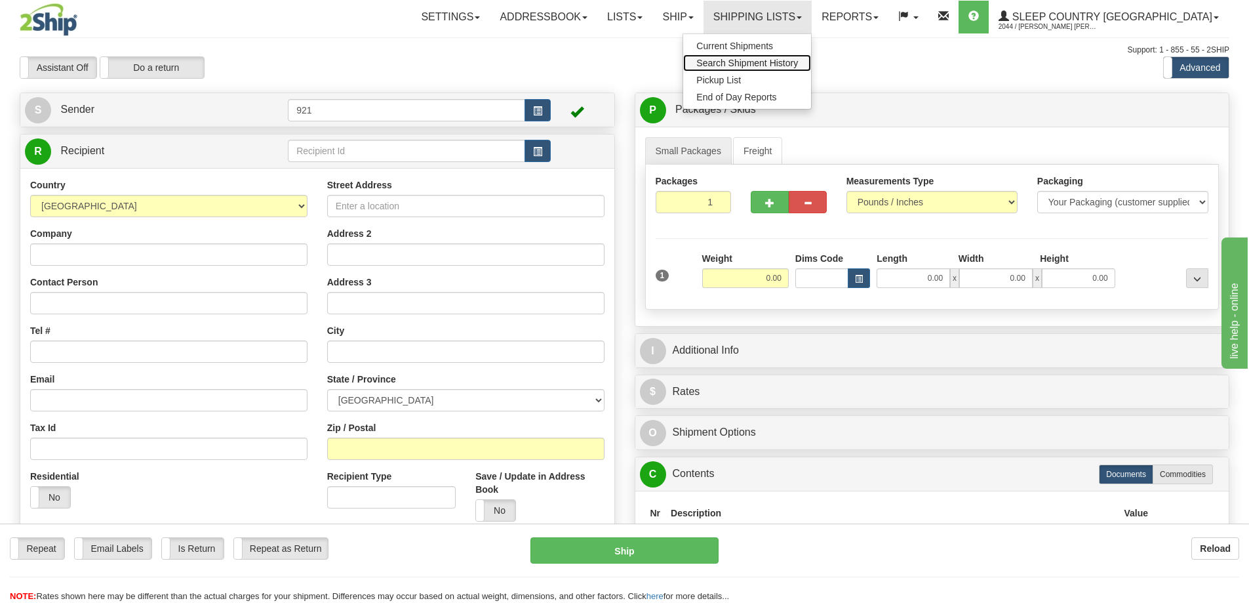
click at [798, 60] on span "Search Shipment History" at bounding box center [747, 63] width 102 height 10
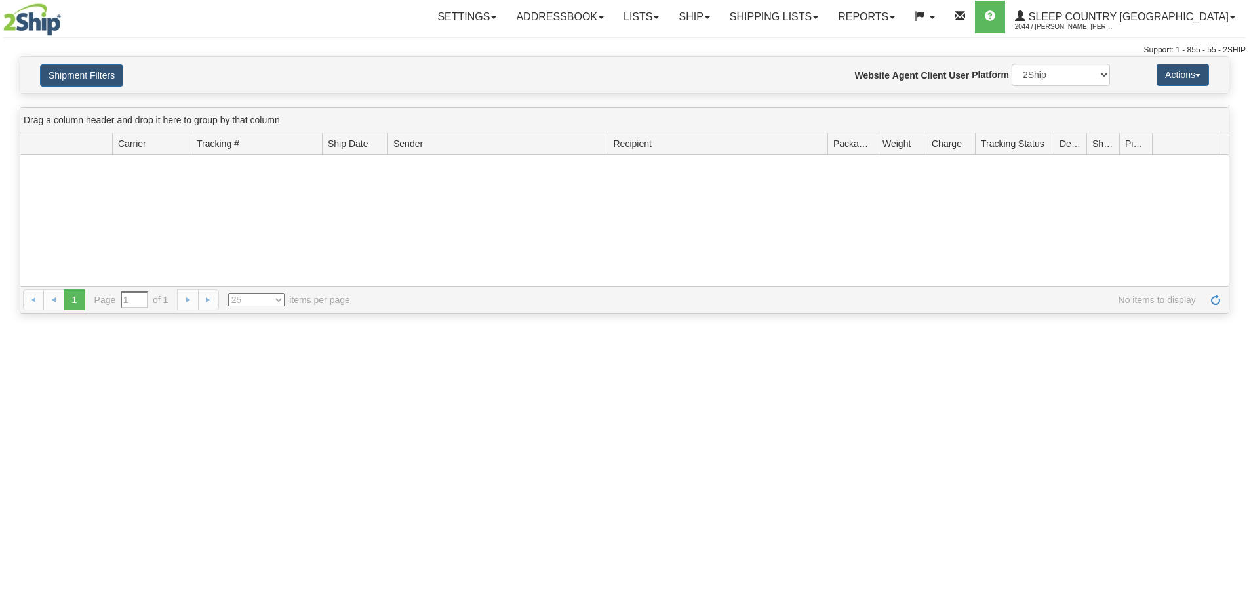
type input "From [DATE] To [DATE]"
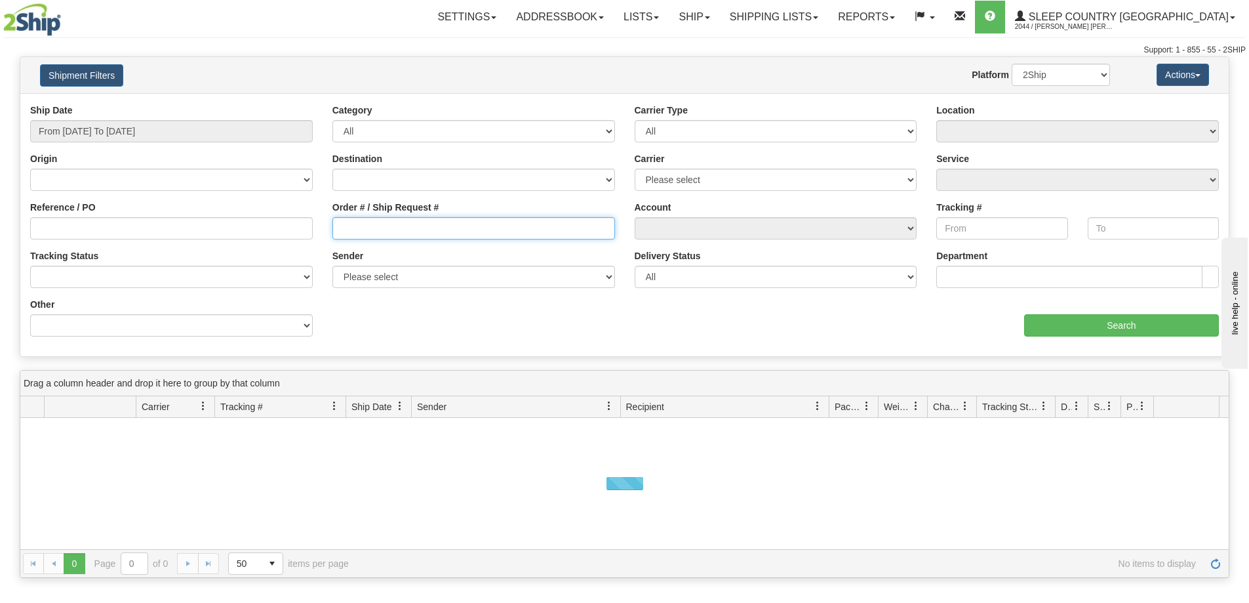
click at [454, 227] on input "Order # / Ship Request #" at bounding box center [473, 228] width 283 height 22
paste input "9000I054799"
type input "9000I054799"
click at [130, 141] on input "From 09/08/2025 To 09/09/2025" at bounding box center [171, 131] width 283 height 22
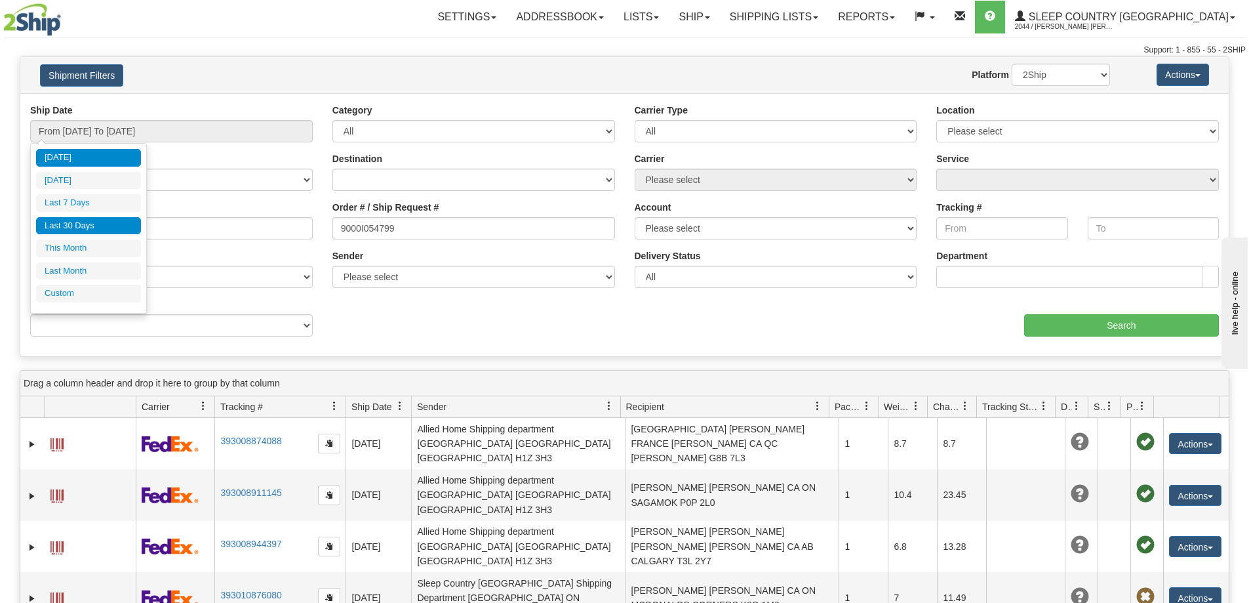
click at [78, 222] on li "Last 30 Days" at bounding box center [88, 226] width 105 height 18
type input "From [DATE] To [DATE]"
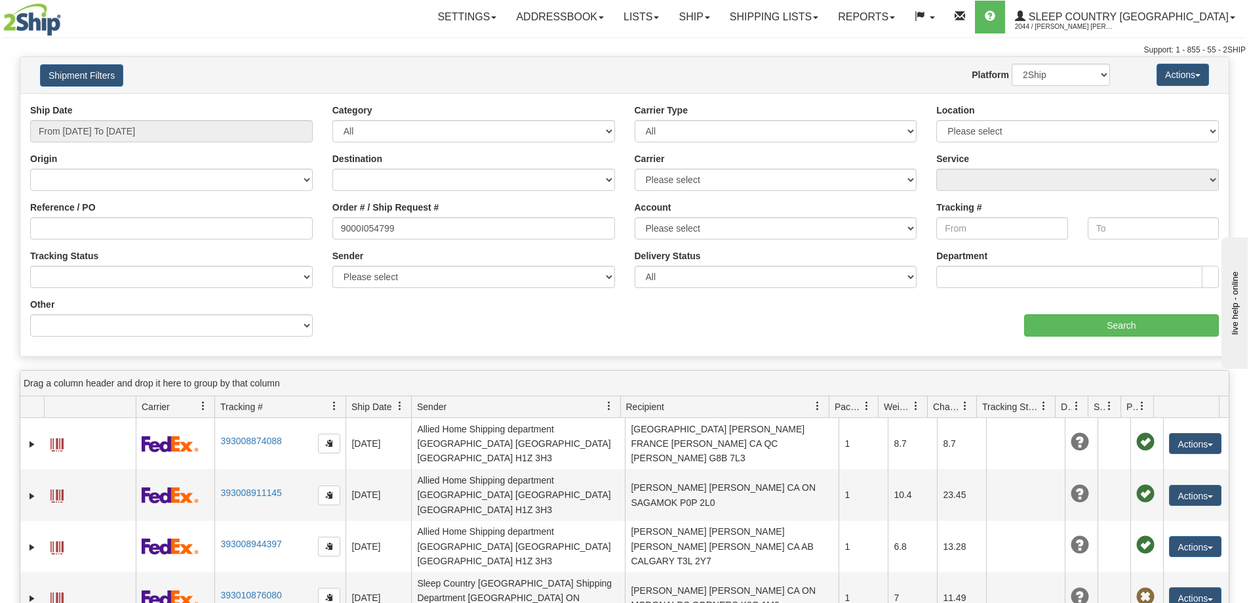
click at [1101, 312] on div "aaa Search" at bounding box center [927, 317] width 605 height 39
drag, startPoint x: 1097, startPoint y: 322, endPoint x: 507, endPoint y: 99, distance: 630.9
click at [1096, 322] on input "Search" at bounding box center [1121, 325] width 195 height 22
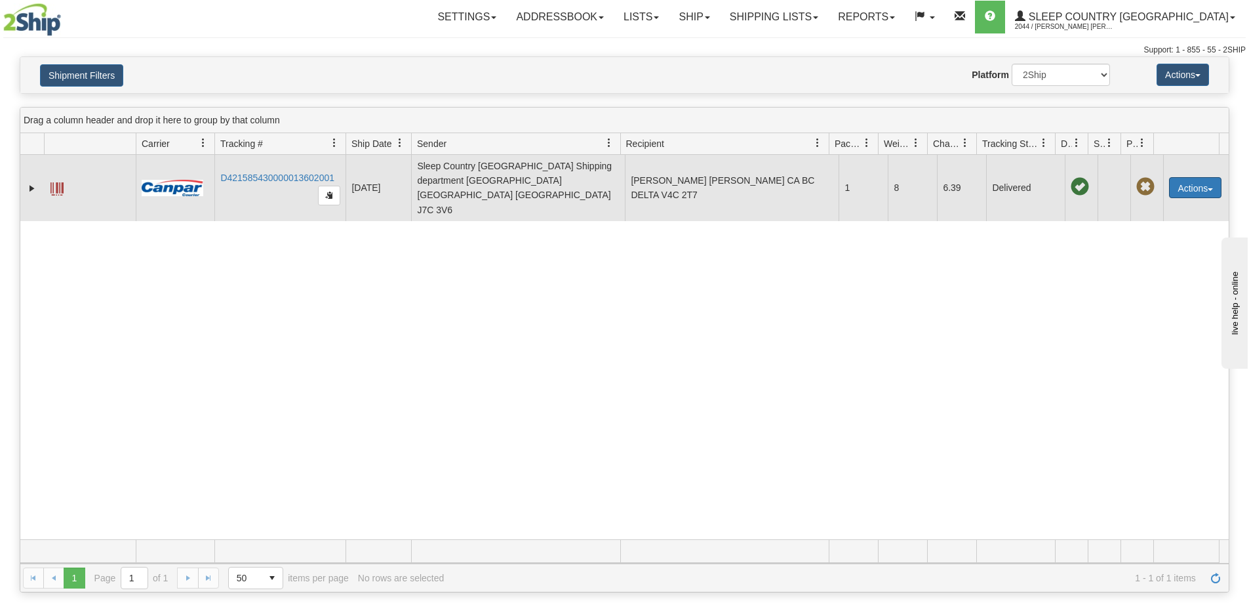
click at [1197, 178] on button "Actions" at bounding box center [1195, 187] width 52 height 21
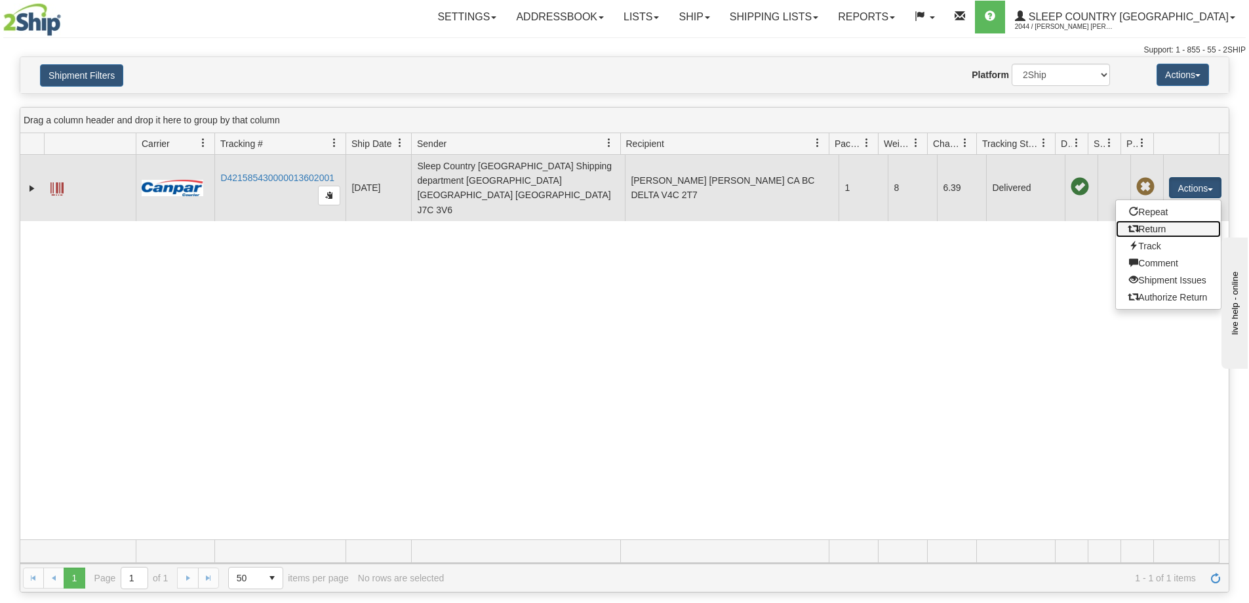
click at [1161, 220] on link "Return" at bounding box center [1168, 228] width 105 height 17
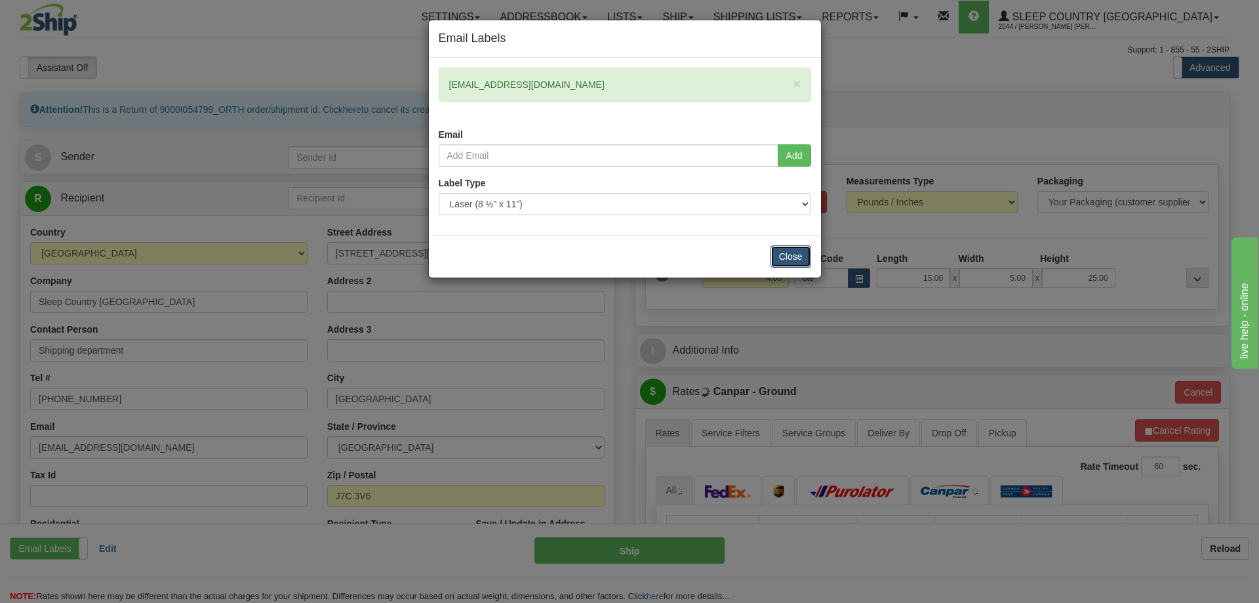
click at [782, 256] on button "Close" at bounding box center [791, 256] width 41 height 22
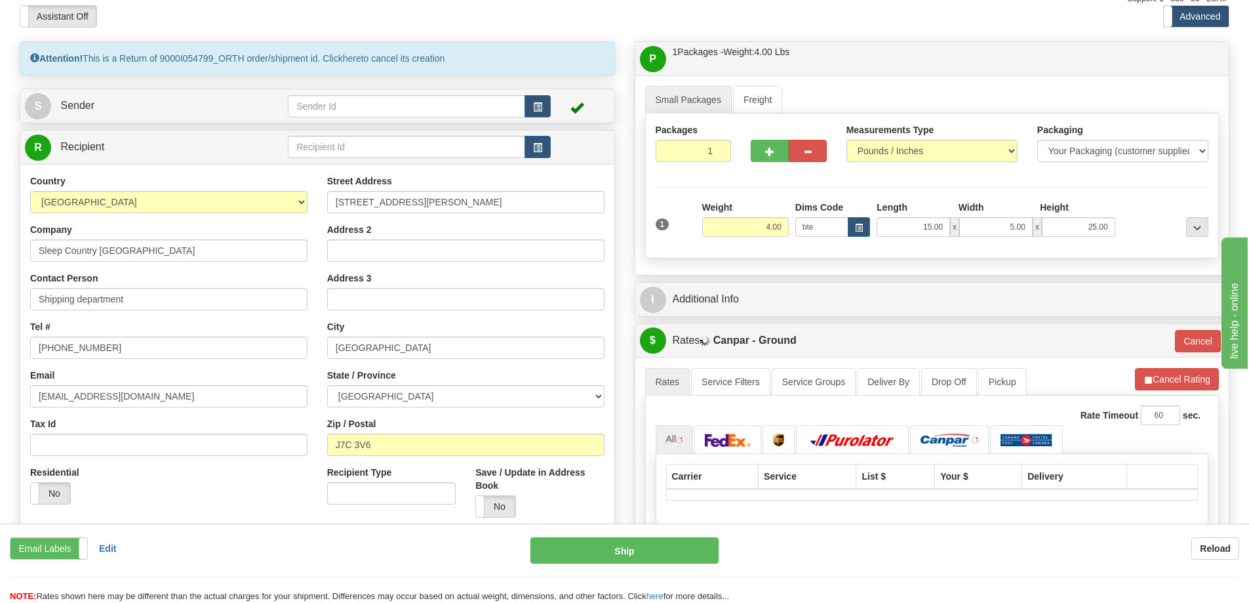
scroll to position [131, 0]
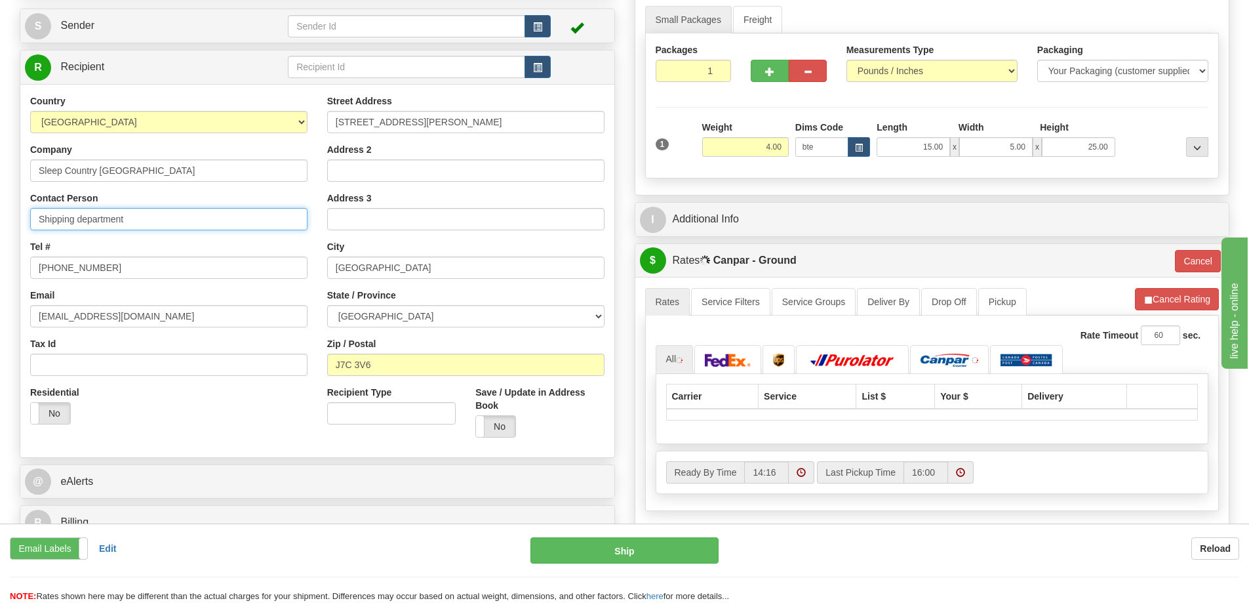
drag, startPoint x: 140, startPoint y: 218, endPoint x: 129, endPoint y: 221, distance: 11.6
click at [129, 221] on input "Shipping department" at bounding box center [168, 219] width 277 height 22
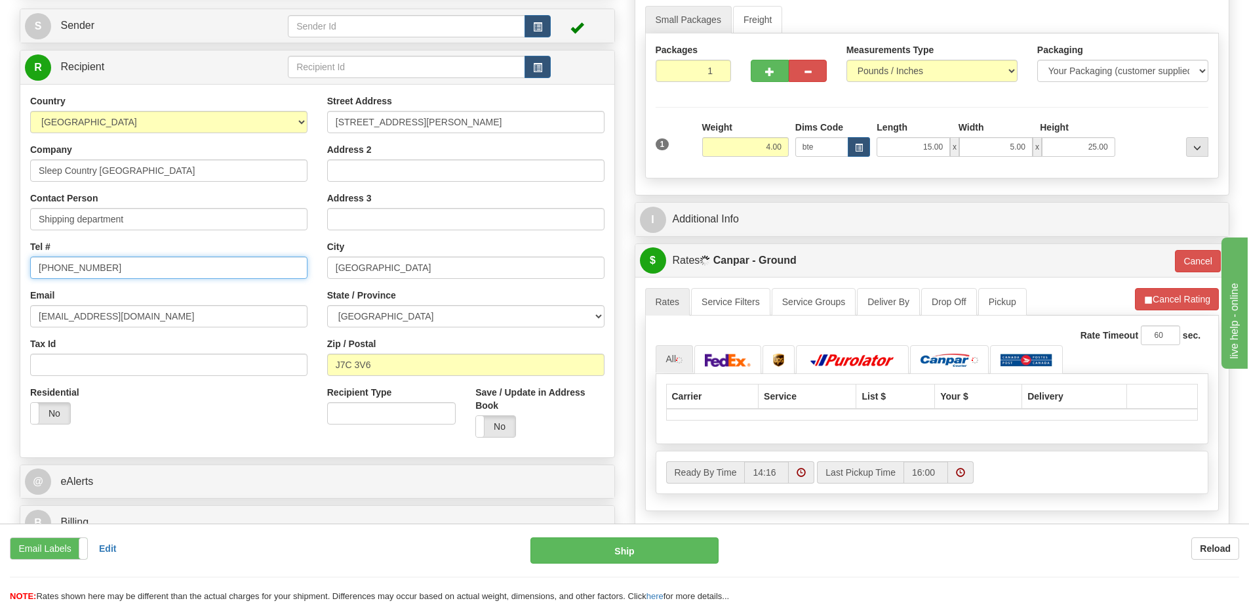
click at [116, 266] on input "[PHONE_NUMBER]" at bounding box center [168, 267] width 277 height 22
drag, startPoint x: 54, startPoint y: 270, endPoint x: 17, endPoint y: 271, distance: 37.4
click at [17, 271] on div "Attention! This is a Return of 9000I054799_ORTH order/shipment id. Click here t…" at bounding box center [317, 253] width 615 height 585
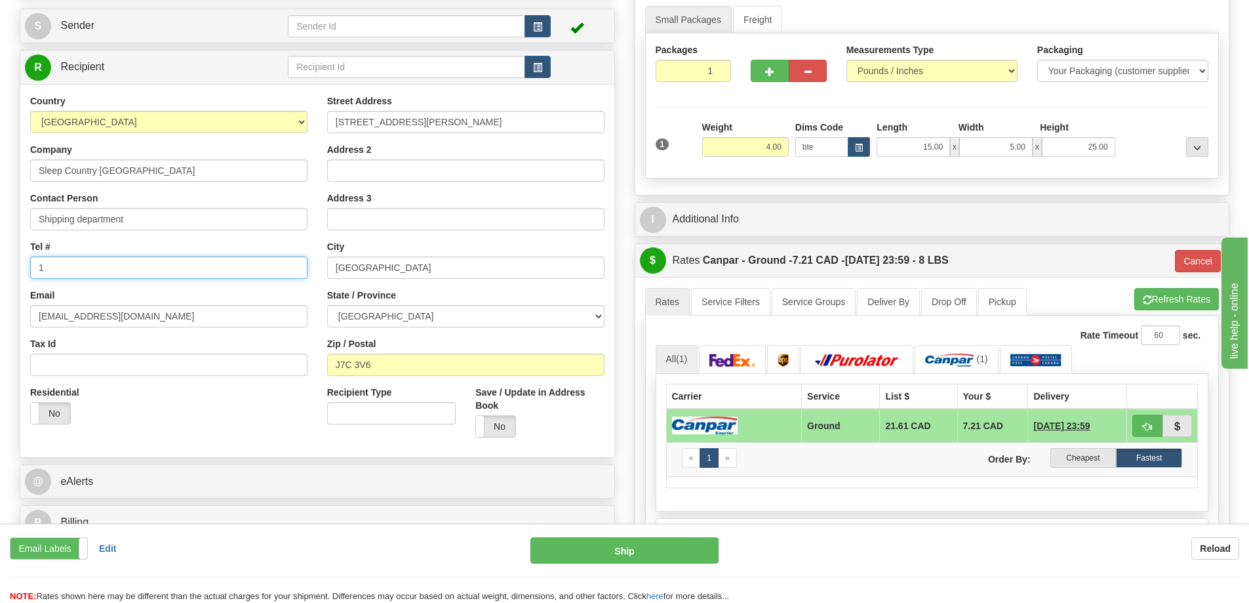
type input "[PHONE_NUMBER]"
drag, startPoint x: 139, startPoint y: 321, endPoint x: -73, endPoint y: 328, distance: 211.9
click at [0, 328] on html "Training Course Close Toggle navigation Settings Shipping Preferences New Sende…" at bounding box center [624, 170] width 1249 height 603
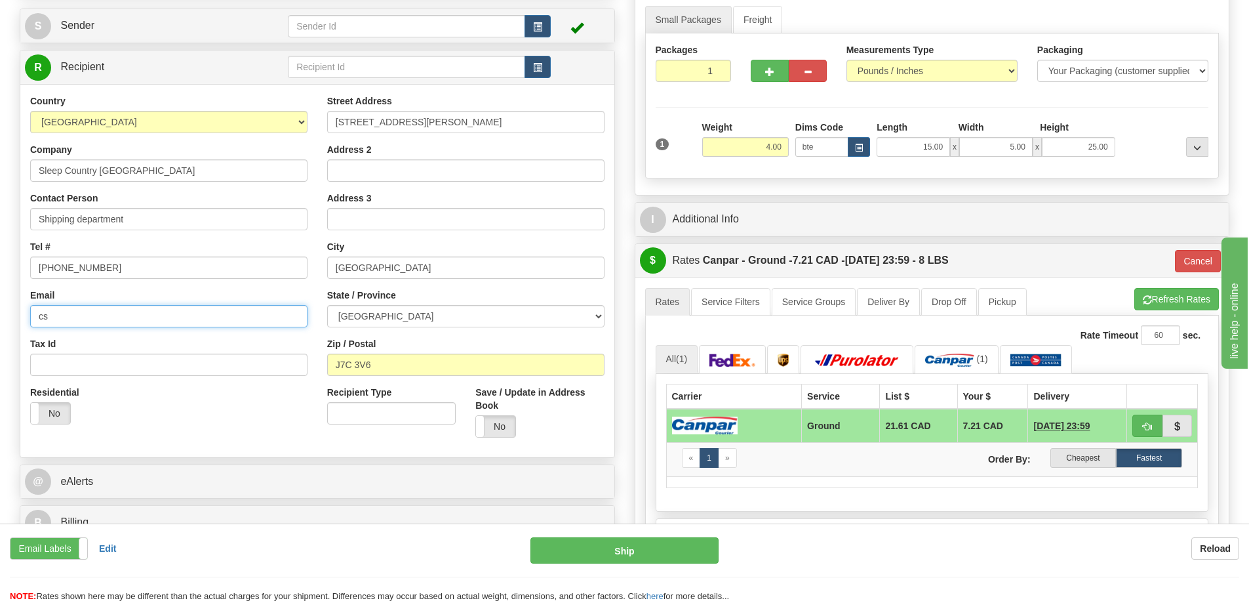
type input "[EMAIL_ADDRESS][DOMAIN_NAME]"
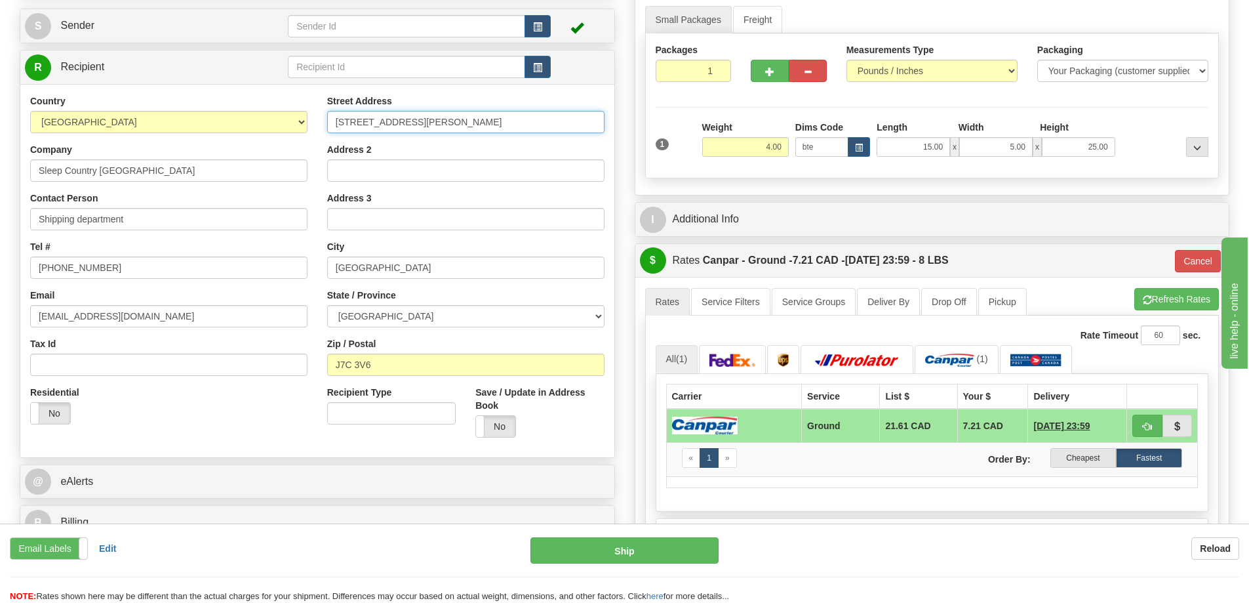
drag, startPoint x: 484, startPoint y: 125, endPoint x: 271, endPoint y: 135, distance: 212.7
click at [271, 135] on div "Country [GEOGRAPHIC_DATA] [GEOGRAPHIC_DATA] [GEOGRAPHIC_DATA] [GEOGRAPHIC_DATA]…" at bounding box center [317, 270] width 594 height 353
type input "11 DUFFERIN PL SE"
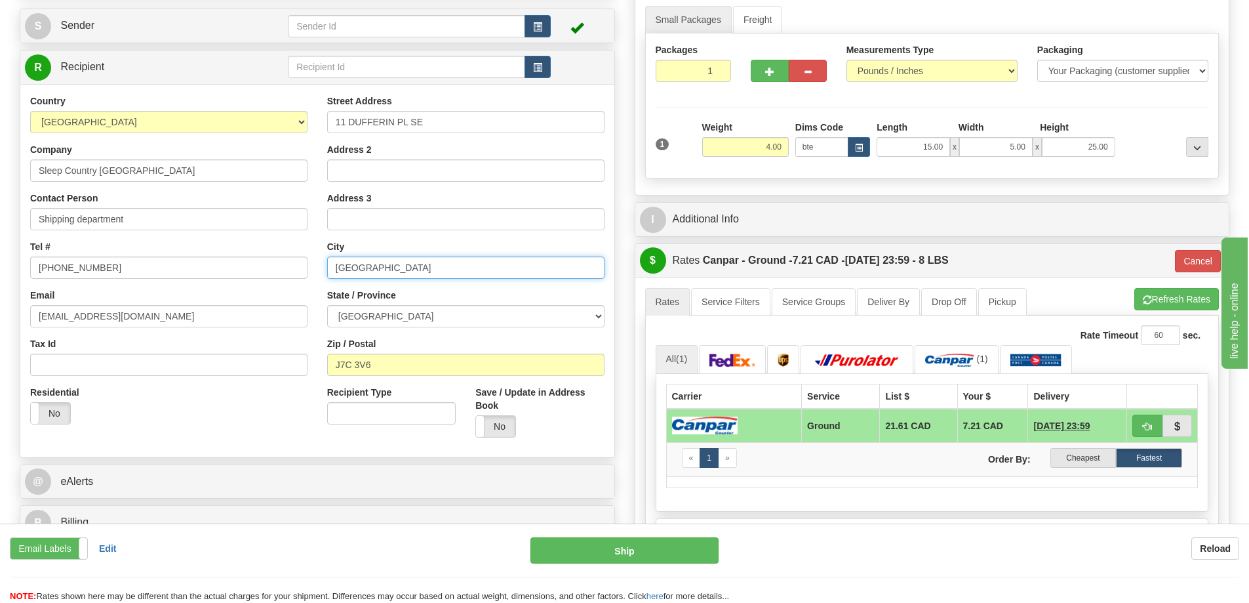
drag, startPoint x: 382, startPoint y: 268, endPoint x: 288, endPoint y: 275, distance: 94.7
click at [288, 275] on div "Country [GEOGRAPHIC_DATA] [GEOGRAPHIC_DATA] [GEOGRAPHIC_DATA] [GEOGRAPHIC_DATA]…" at bounding box center [317, 270] width 594 height 353
type input "c"
type input "[GEOGRAPHIC_DATA]"
click at [363, 312] on select "[GEOGRAPHIC_DATA] [GEOGRAPHIC_DATA] [GEOGRAPHIC_DATA] [GEOGRAPHIC_DATA] [GEOGRA…" at bounding box center [465, 316] width 277 height 22
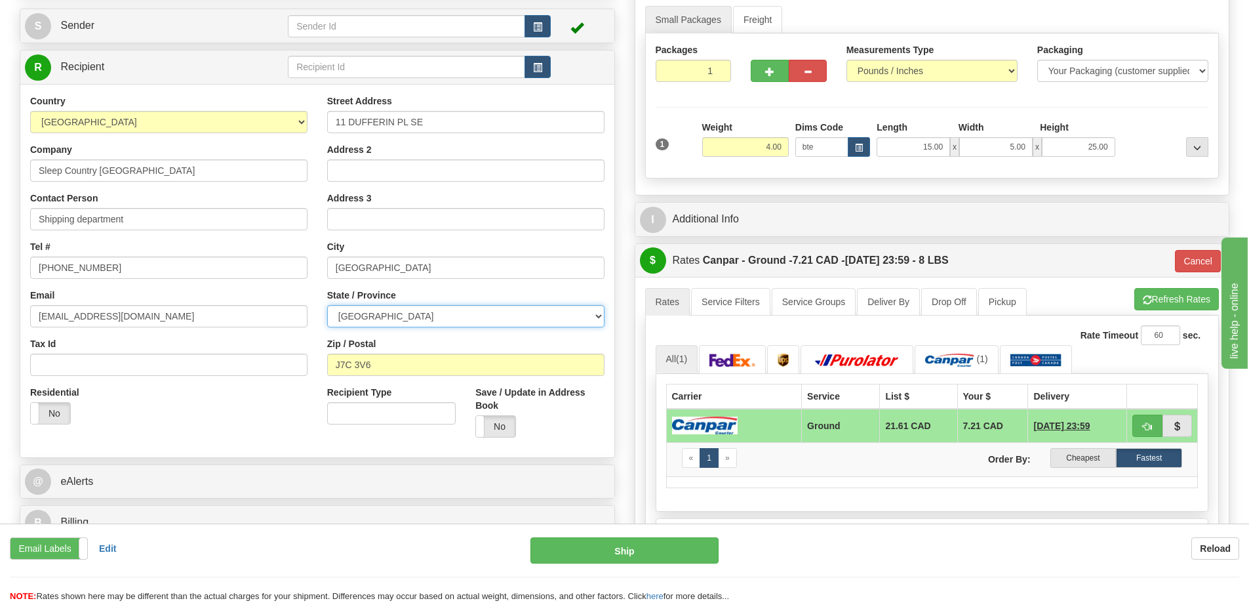
select select "AB"
click at [327, 305] on select "[GEOGRAPHIC_DATA] [GEOGRAPHIC_DATA] [GEOGRAPHIC_DATA] [GEOGRAPHIC_DATA] [GEOGRA…" at bounding box center [465, 316] width 277 height 22
click at [364, 361] on input "J7C 3V6" at bounding box center [465, 364] width 277 height 22
drag, startPoint x: 374, startPoint y: 362, endPoint x: 307, endPoint y: 368, distance: 67.8
click at [307, 368] on div "Country [GEOGRAPHIC_DATA] [GEOGRAPHIC_DATA] [GEOGRAPHIC_DATA] [GEOGRAPHIC_DATA]…" at bounding box center [317, 270] width 594 height 353
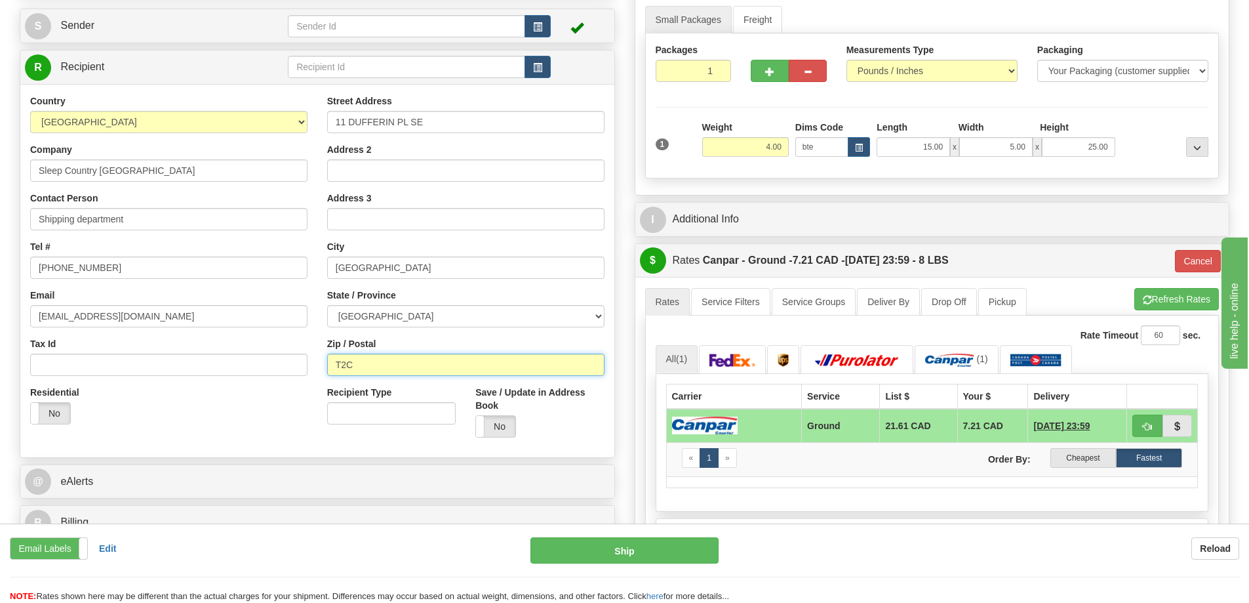
type input "T2C 4W3"
type input "1"
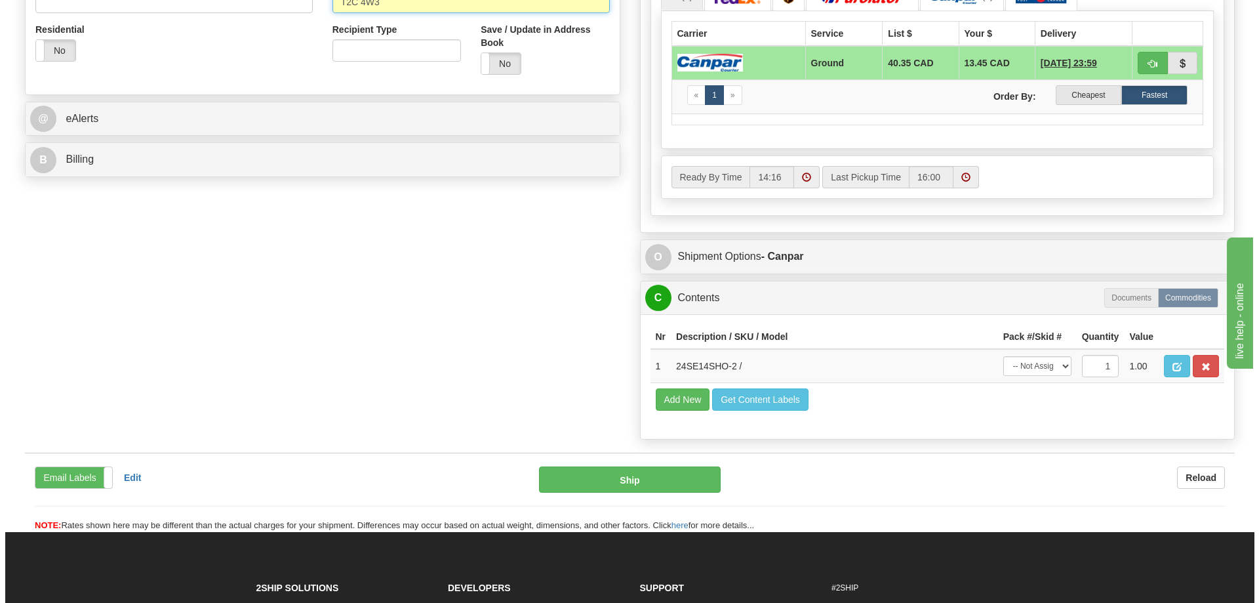
scroll to position [525, 0]
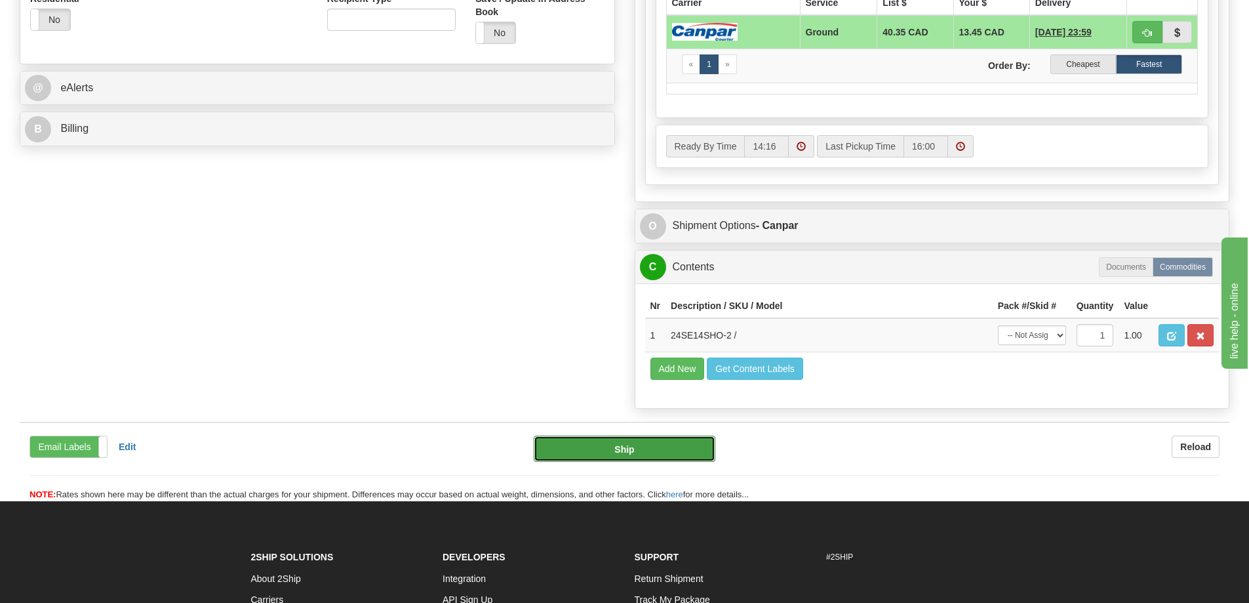
click at [603, 451] on button "Ship" at bounding box center [625, 448] width 182 height 26
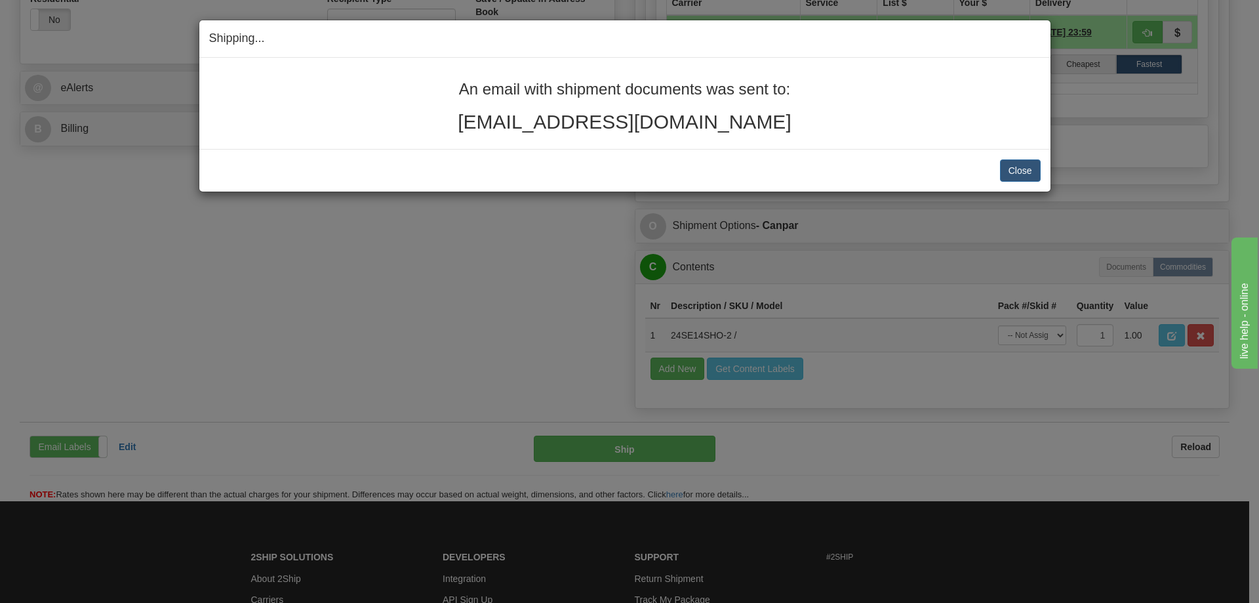
drag, startPoint x: 759, startPoint y: 129, endPoint x: 384, endPoint y: 86, distance: 376.9
click at [384, 86] on div "An email with shipment documents was sent to: [EMAIL_ADDRESS][DOMAIN_NAME]" at bounding box center [625, 107] width 832 height 52
copy div "An email with shipment documents was sent to: [EMAIL_ADDRESS][DOMAIN_NAME]"
drag, startPoint x: 1021, startPoint y: 168, endPoint x: 755, endPoint y: 127, distance: 269.3
click at [1020, 168] on button "Close" at bounding box center [1020, 170] width 41 height 22
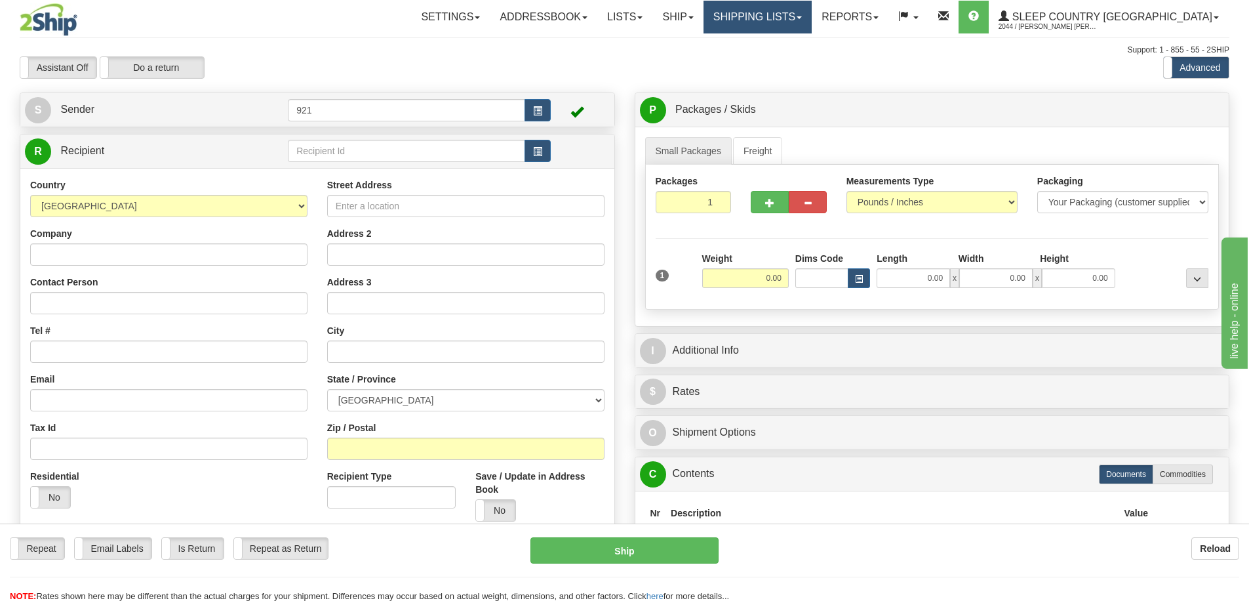
click at [795, 19] on link "Shipping lists" at bounding box center [758, 17] width 108 height 33
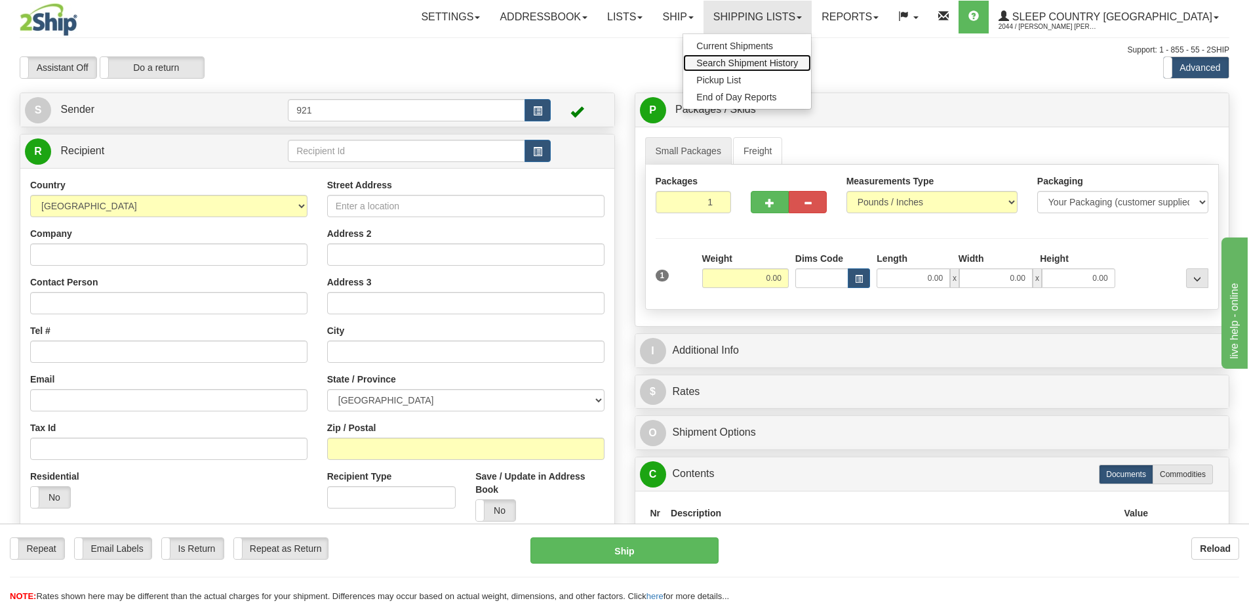
click at [798, 66] on span "Search Shipment History" at bounding box center [747, 63] width 102 height 10
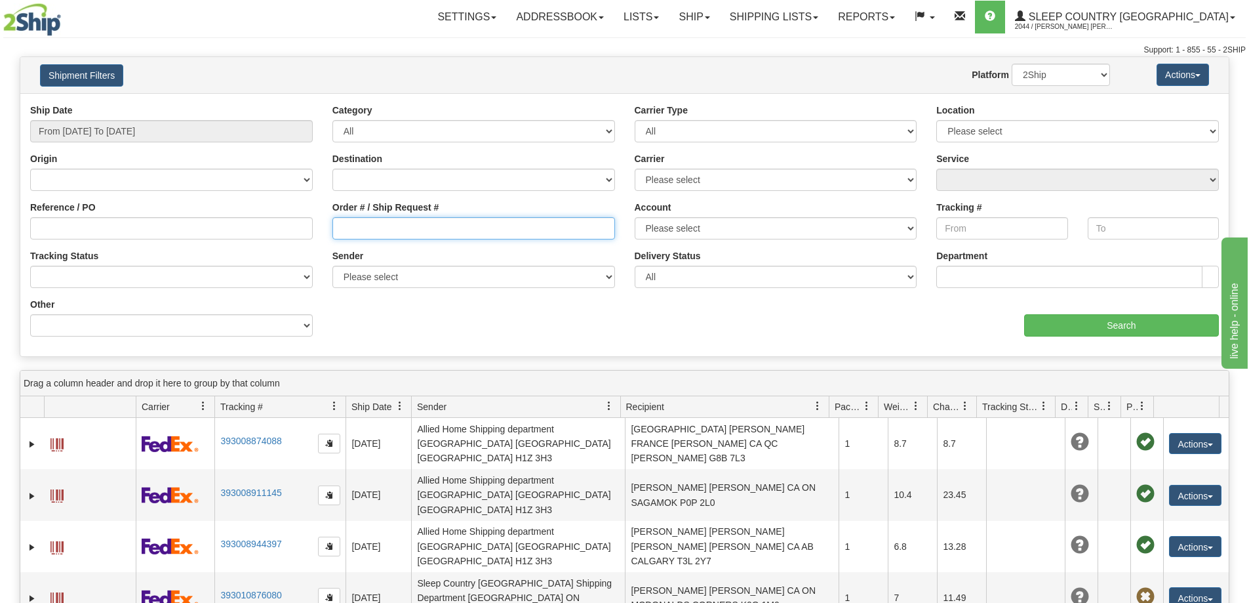
click at [375, 223] on input "Order # / Ship Request #" at bounding box center [473, 228] width 283 height 22
paste input "9000I053289"
type input "9000I053289"
click at [180, 132] on input "From [DATE] To [DATE]" at bounding box center [171, 131] width 283 height 22
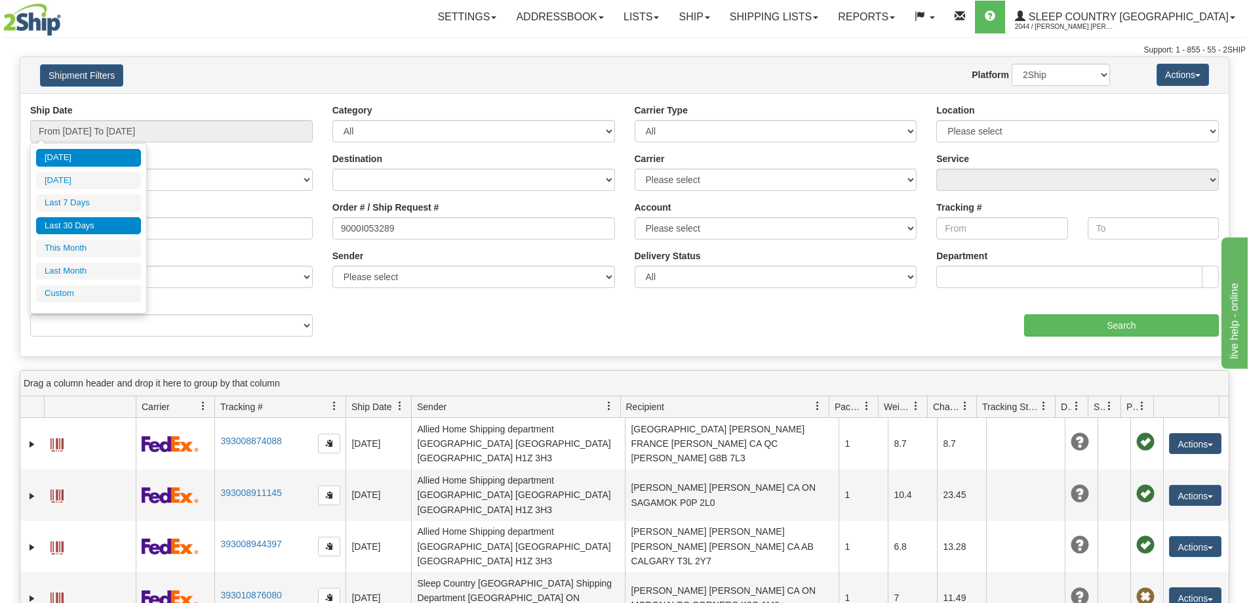
click at [79, 218] on li "Last 30 Days" at bounding box center [88, 226] width 105 height 18
type input "From [DATE] To [DATE]"
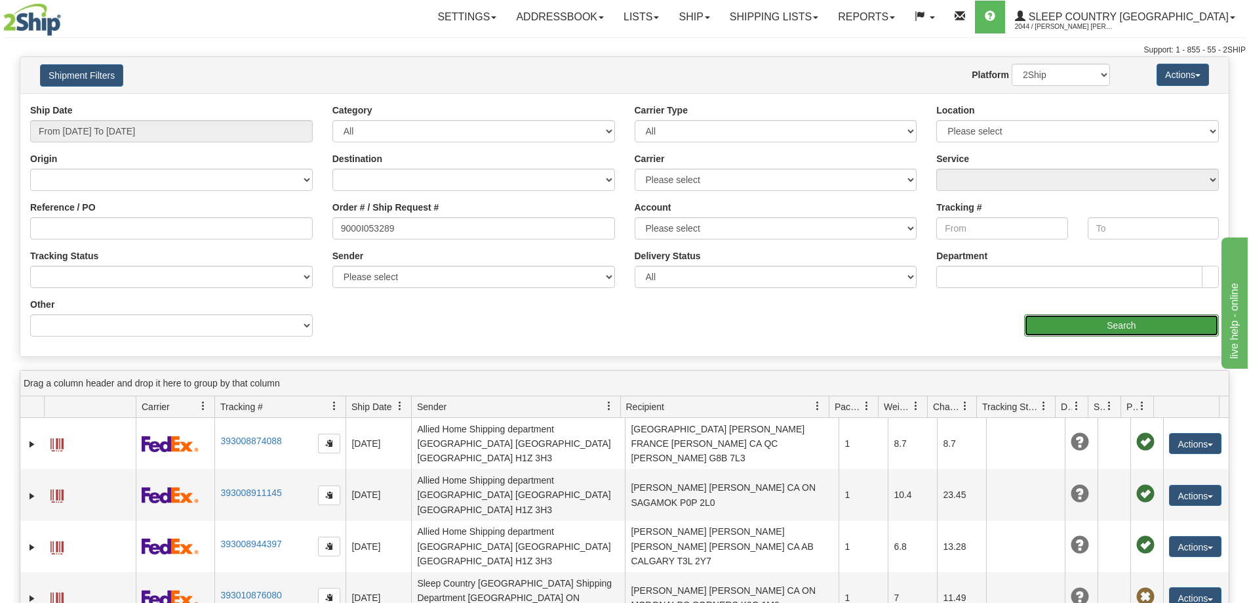
click at [1093, 329] on input "Search" at bounding box center [1121, 325] width 195 height 22
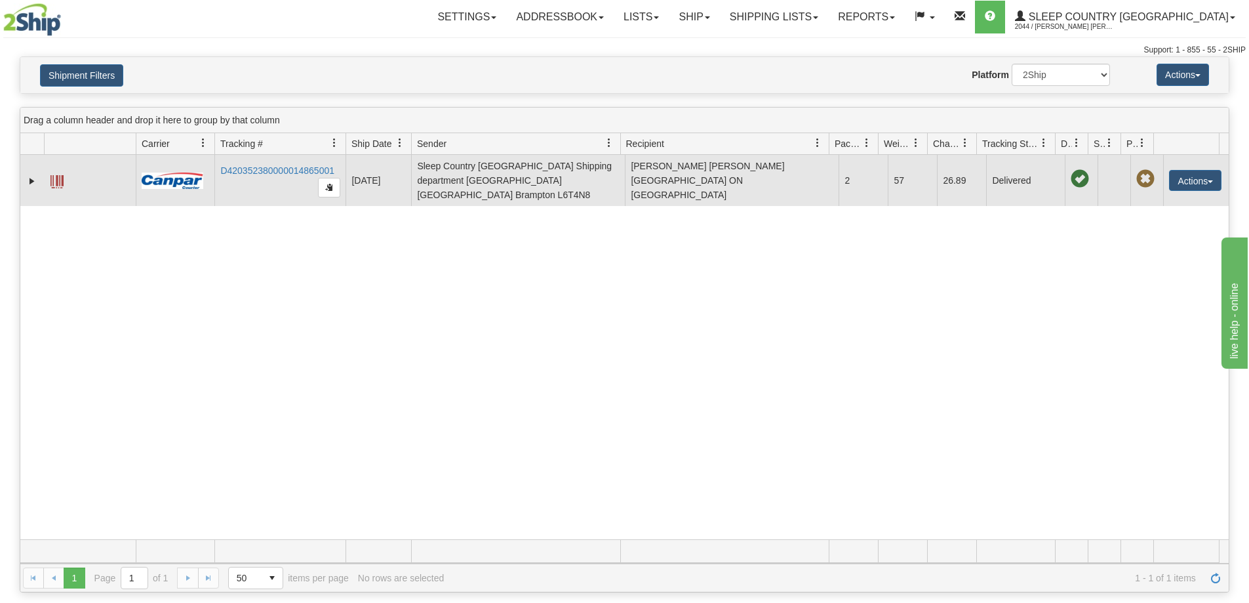
click at [54, 178] on span at bounding box center [56, 181] width 13 height 13
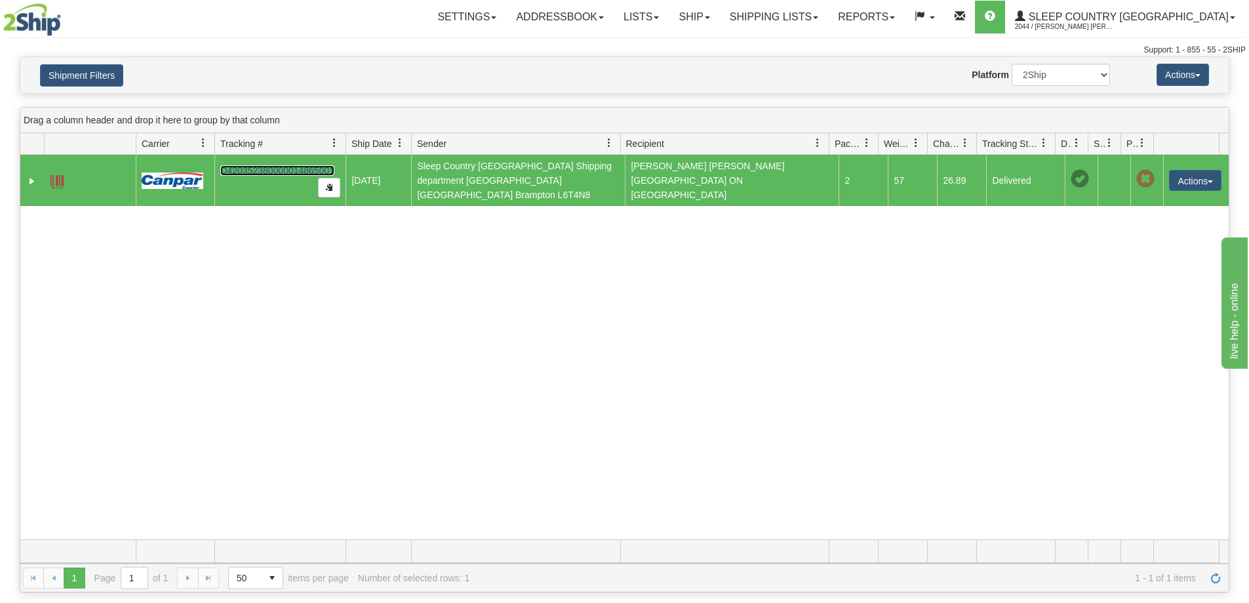
click at [298, 165] on link "D420352380000014865001" at bounding box center [277, 170] width 114 height 10
click at [73, 96] on div "Please wait... × Confirm Delete Delete Cancel × Confirm Delete Yes No Cancel × …" at bounding box center [624, 324] width 1249 height 536
click at [73, 70] on button "Shipment Filters" at bounding box center [81, 75] width 83 height 22
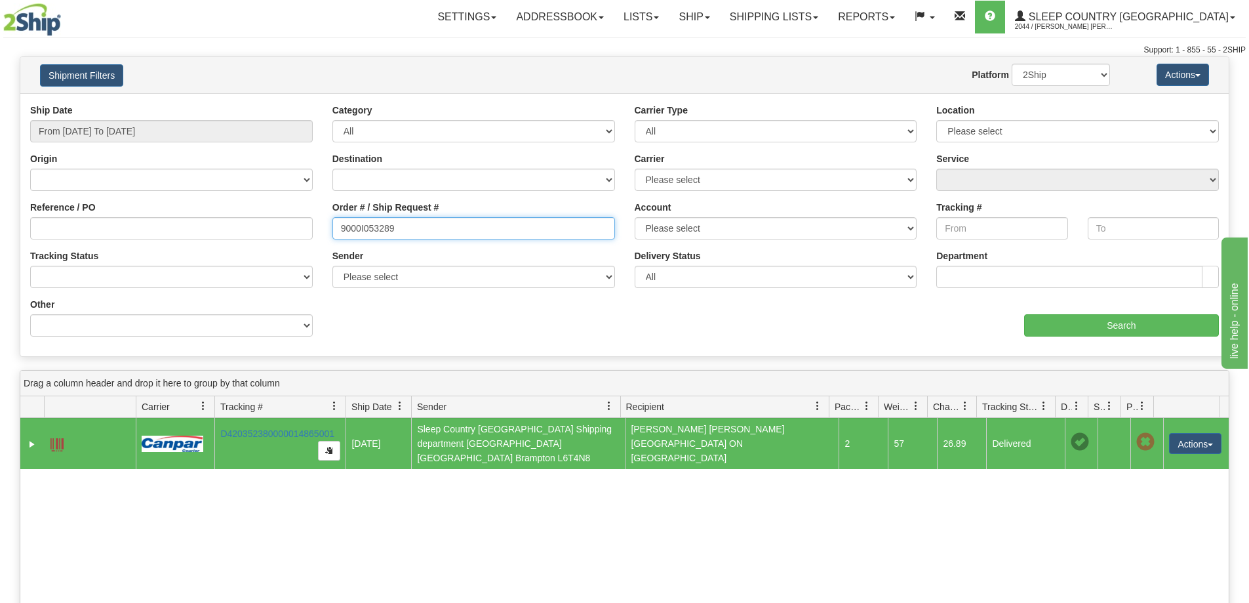
drag, startPoint x: 429, startPoint y: 235, endPoint x: 312, endPoint y: 230, distance: 116.8
click at [285, 104] on div "Reference / PO Order # / Ship Request # 9000I053289 Account Please select [GEOG…" at bounding box center [624, 104] width 1209 height 0
paste input "4550"
type input "9000I045509"
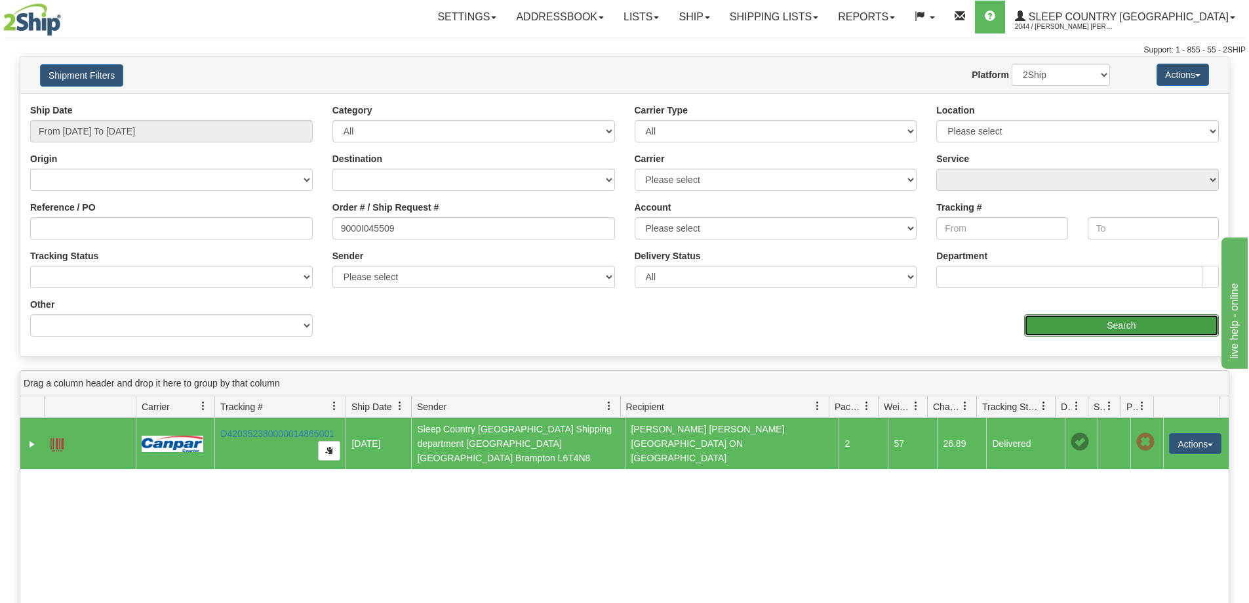
click at [1058, 315] on input "Search" at bounding box center [1121, 325] width 195 height 22
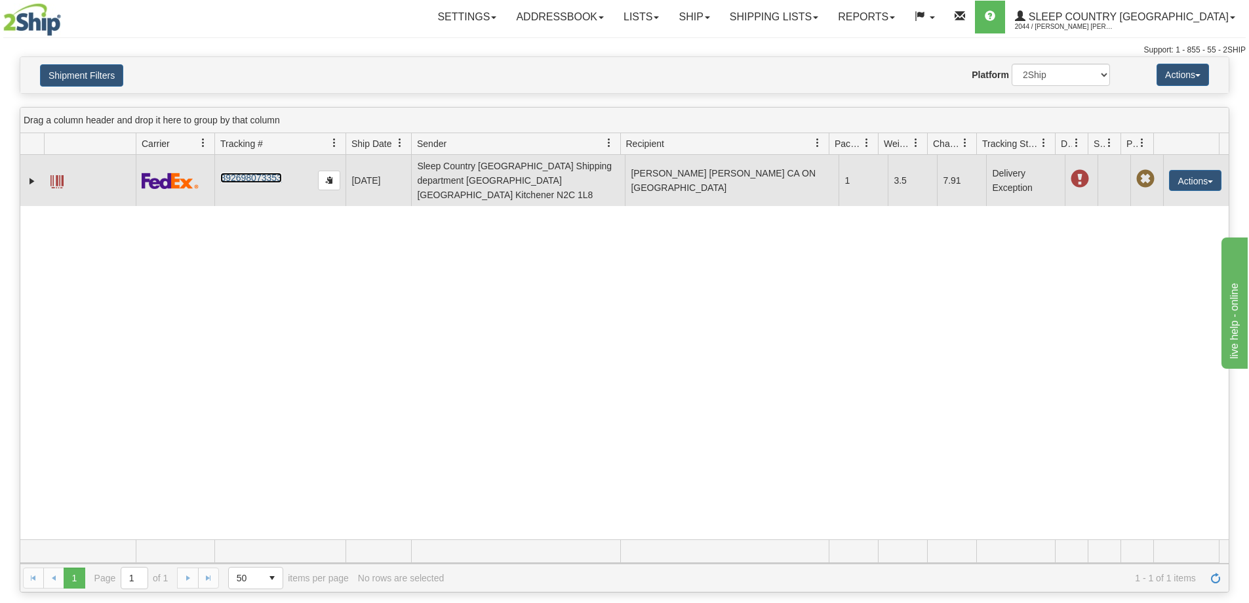
click at [245, 172] on link "392698073353" at bounding box center [250, 177] width 61 height 10
